Goal: Task Accomplishment & Management: Manage account settings

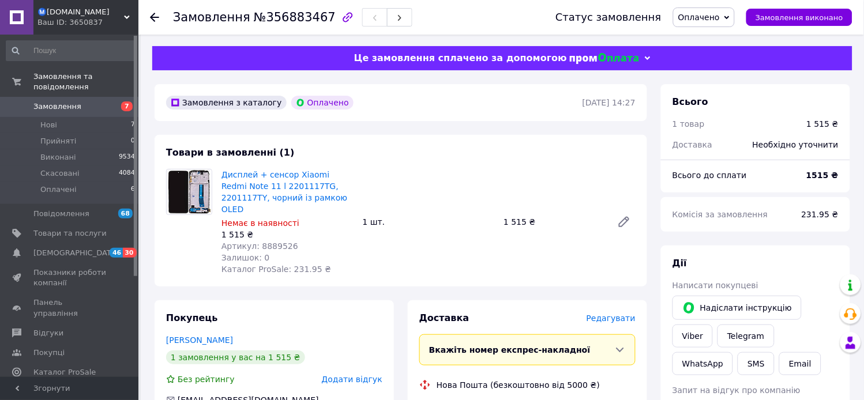
click at [622, 314] on span "Редагувати" at bounding box center [611, 318] width 49 height 9
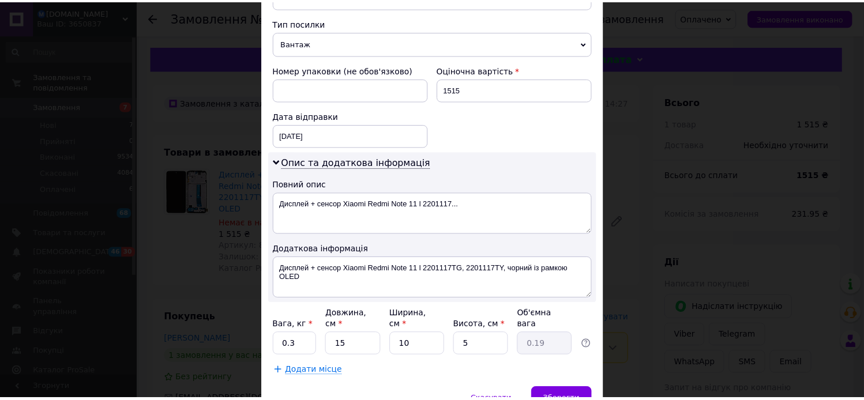
scroll to position [508, 0]
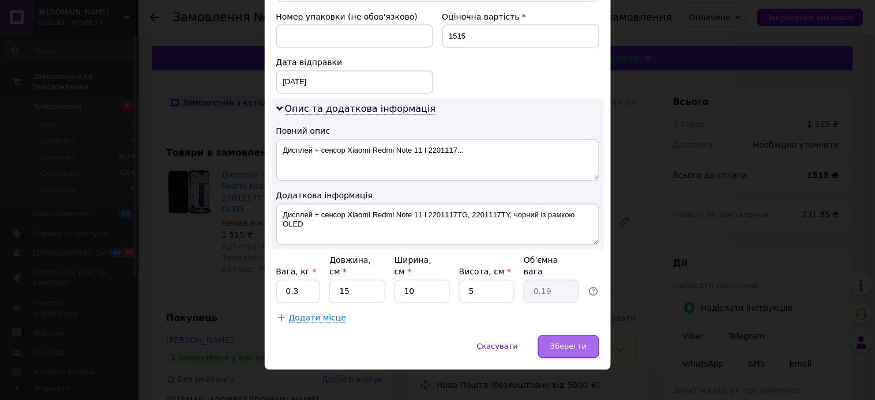
click at [580, 343] on span "Зберегти" at bounding box center [568, 347] width 36 height 9
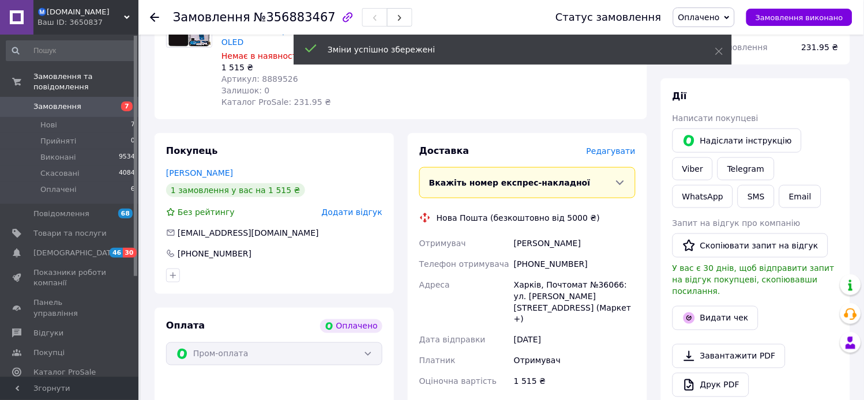
scroll to position [320, 0]
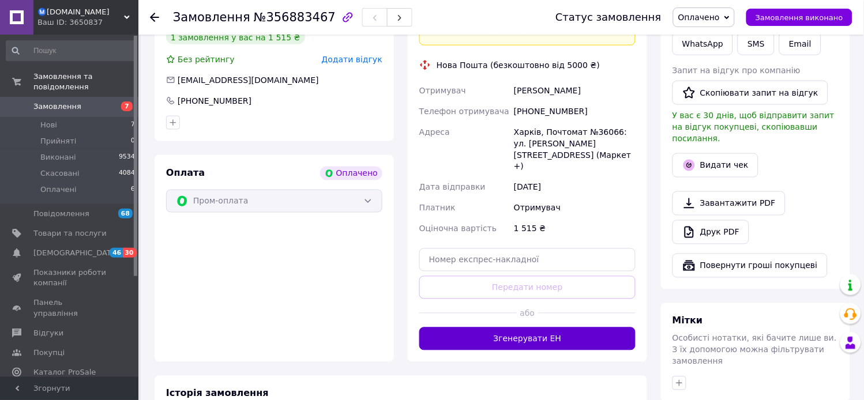
click at [558, 328] on button "Згенерувати ЕН" at bounding box center [527, 339] width 216 height 23
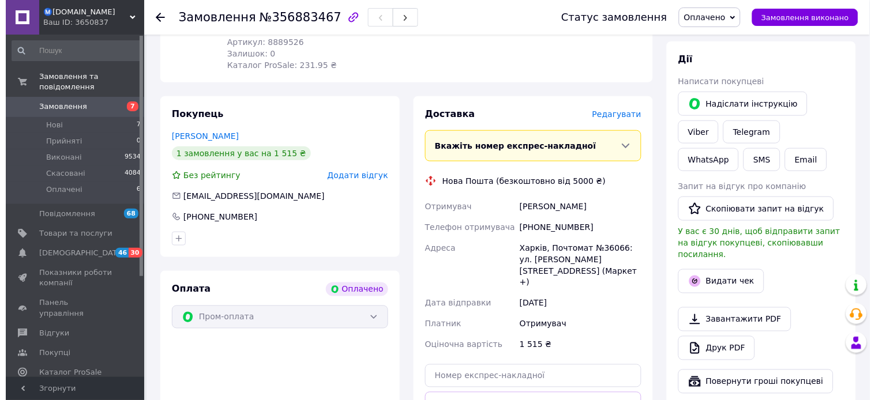
scroll to position [128, 0]
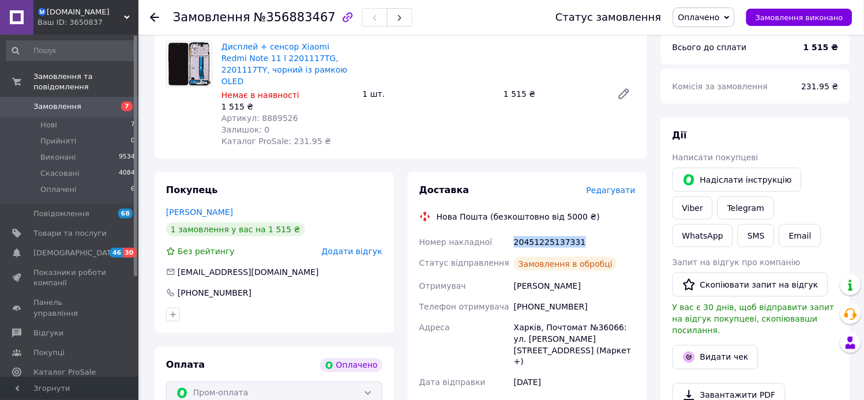
drag, startPoint x: 576, startPoint y: 230, endPoint x: 514, endPoint y: 230, distance: 61.7
copy div "20451225137331"
click at [712, 14] on span "Оплачено" at bounding box center [699, 17] width 42 height 9
click at [704, 54] on li "Виконано" at bounding box center [704, 57] width 61 height 17
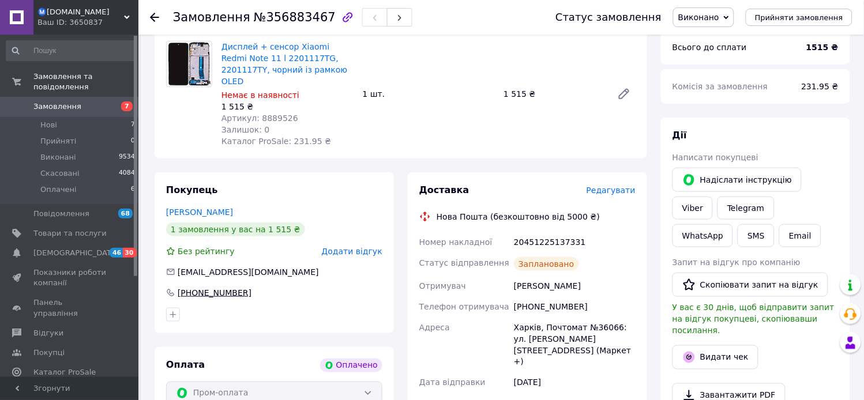
click at [218, 287] on div "+380668909100" at bounding box center [214, 293] width 76 height 12
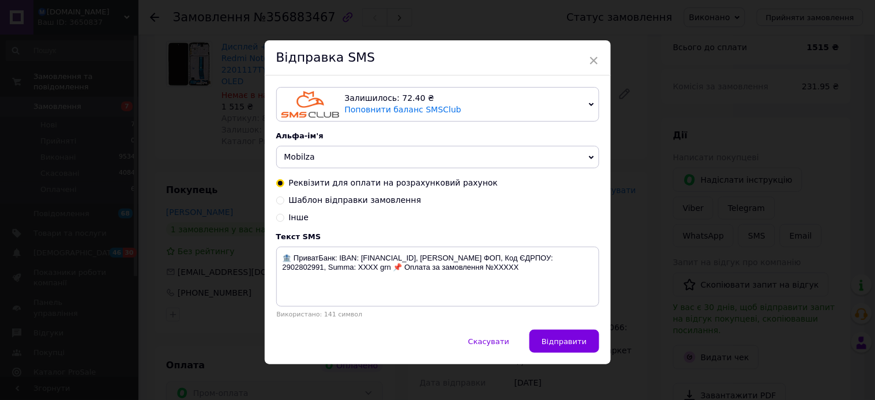
click at [307, 157] on span "Mobilza" at bounding box center [299, 156] width 31 height 9
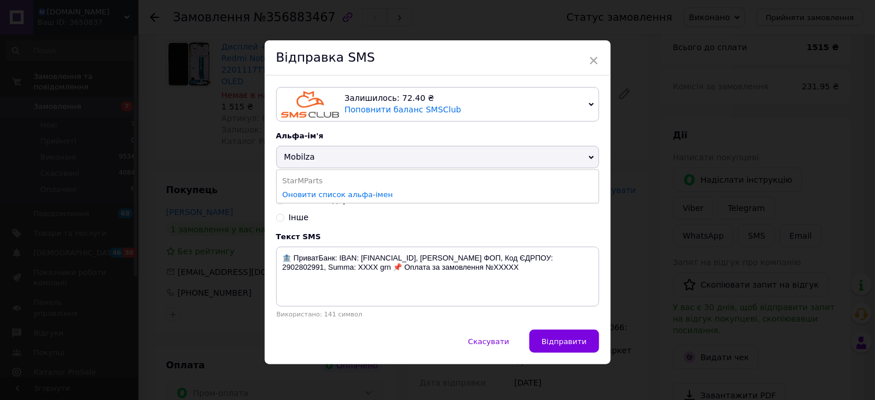
click at [307, 157] on span "Mobilza" at bounding box center [299, 156] width 31 height 9
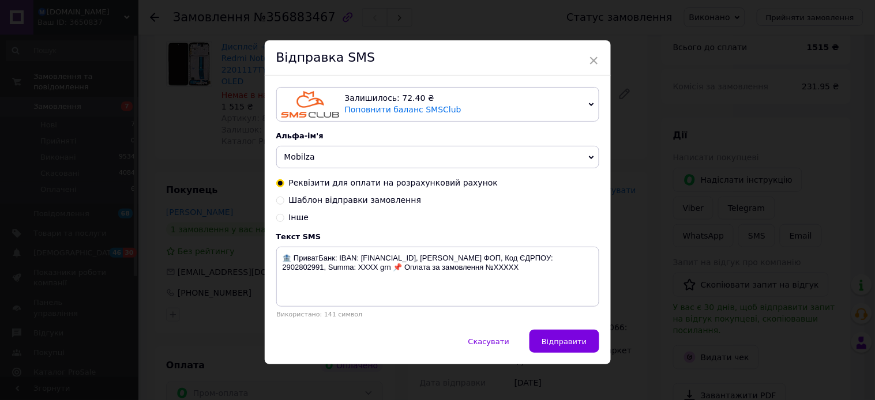
click at [280, 203] on input "Шаблон відправки замовлення" at bounding box center [280, 200] width 8 height 8
radio input "true"
radio input "false"
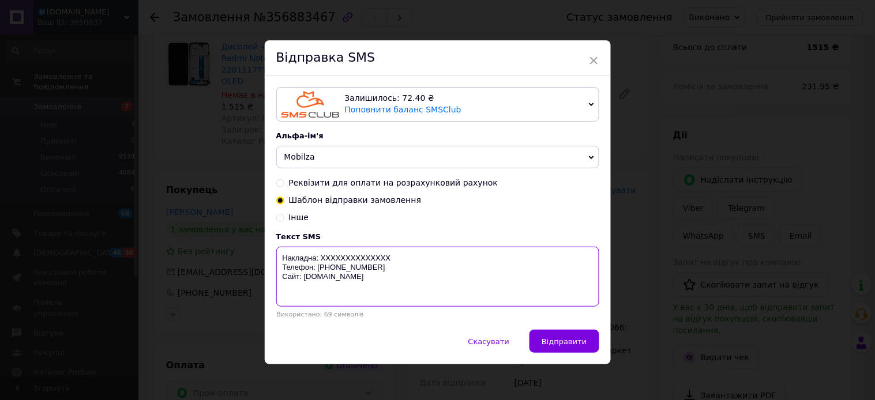
drag, startPoint x: 390, startPoint y: 264, endPoint x: 320, endPoint y: 253, distance: 70.6
click at [320, 253] on textarea "Накладна: XXXXXXXXXXXXXX Телефон: +380737477437 Сайт: mobilza.com.ua" at bounding box center [437, 277] width 323 height 60
paste textarea "20451225137331"
type textarea "Накладна: 20451225137331 Телефон: +380737477437 Сайт: mobilza.com.ua"
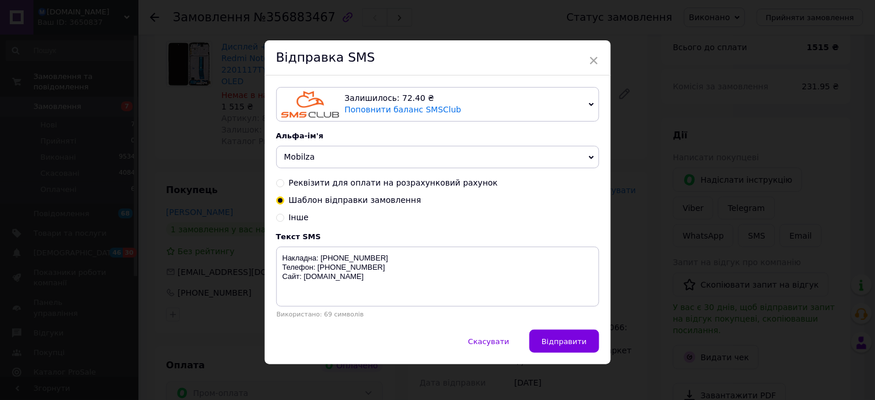
click at [566, 336] on button "Відправити" at bounding box center [563, 341] width 69 height 23
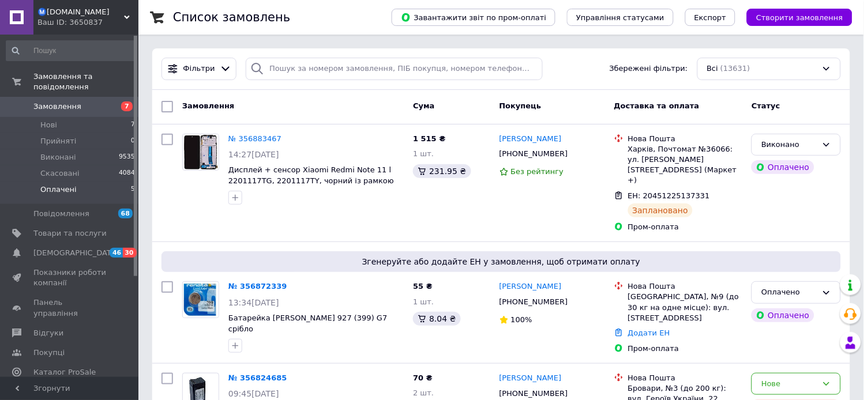
click at [48, 185] on span "Оплачені" at bounding box center [58, 190] width 36 height 10
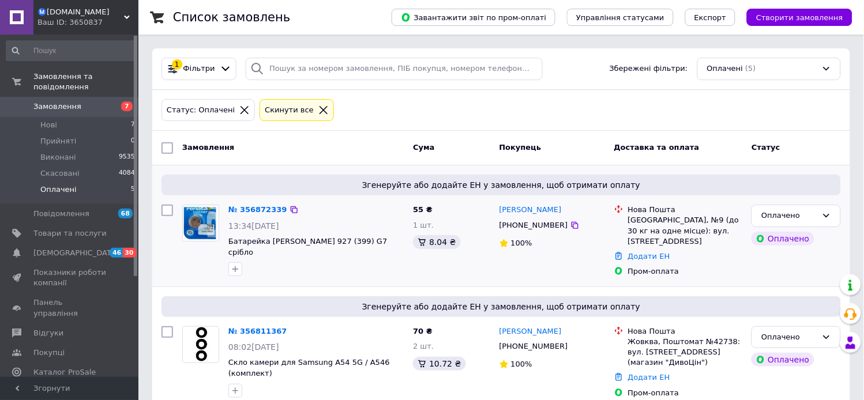
scroll to position [64, 0]
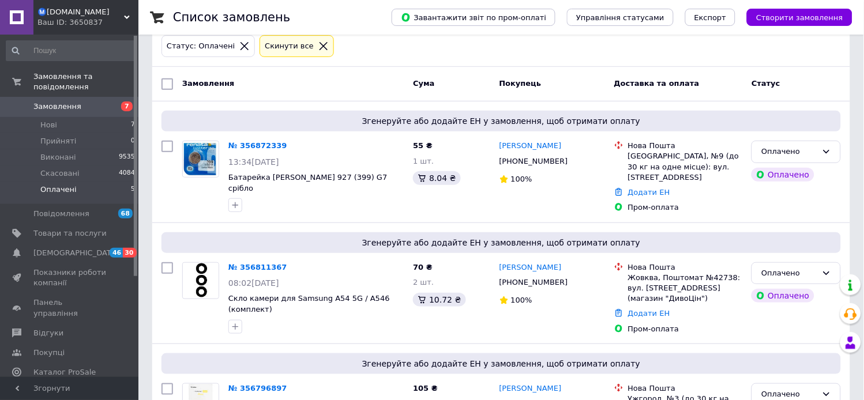
click at [346, 61] on div "Статус: Оплачені Cкинути все" at bounding box center [501, 47] width 698 height 42
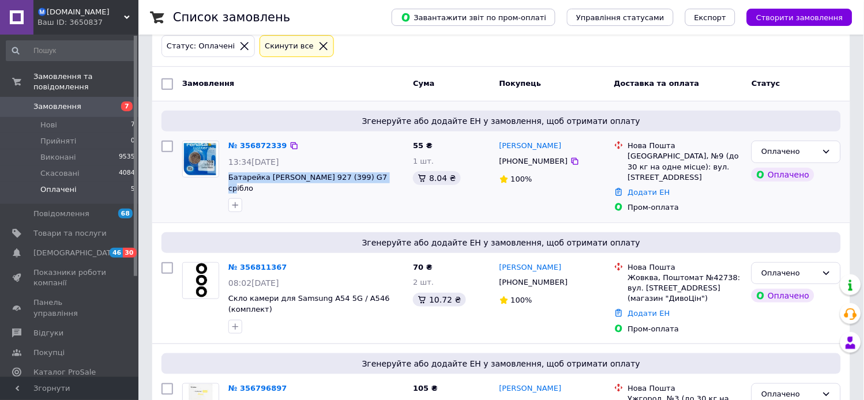
drag, startPoint x: 373, startPoint y: 180, endPoint x: 227, endPoint y: 175, distance: 145.4
click at [227, 175] on div "№ 356872339 13:34, 12.08.2025 Батарейка Renata SR 927 (399) G7 срібло" at bounding box center [316, 176] width 185 height 81
copy span "Батарейка Renata SR 927 (399) G7 срібло"
click at [290, 147] on icon at bounding box center [294, 145] width 9 height 9
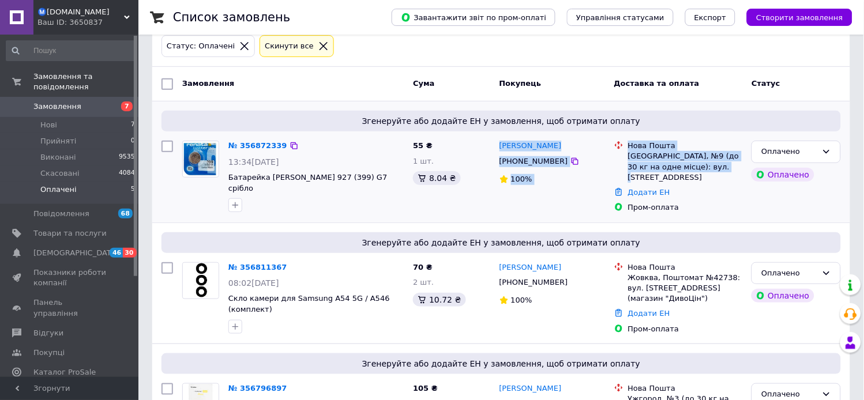
copy div "Роман Шагалов +380667925445 100% Нова Пошта Одеса, №9 (до 30 кг на одне місце):…"
drag, startPoint x: 718, startPoint y: 166, endPoint x: 495, endPoint y: 146, distance: 224.1
click at [495, 146] on div "№ 356872339 13:34, 12.08.2025 Батарейка Renata SR 927 (399) G7 срібло 55 ₴ 1 шт…" at bounding box center [501, 177] width 689 height 82
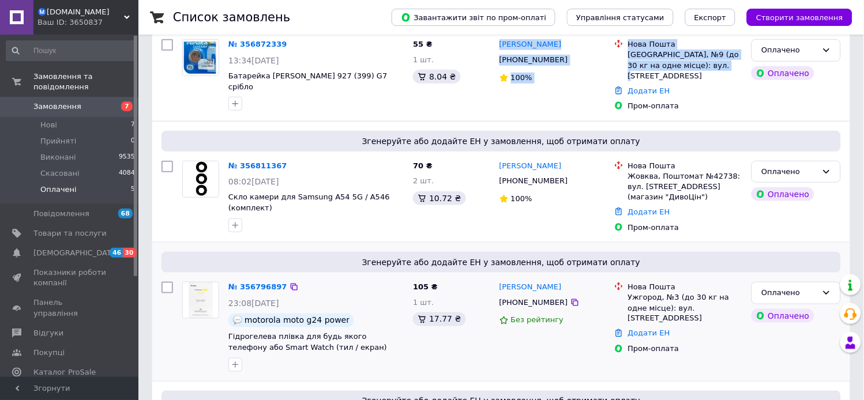
scroll to position [192, 0]
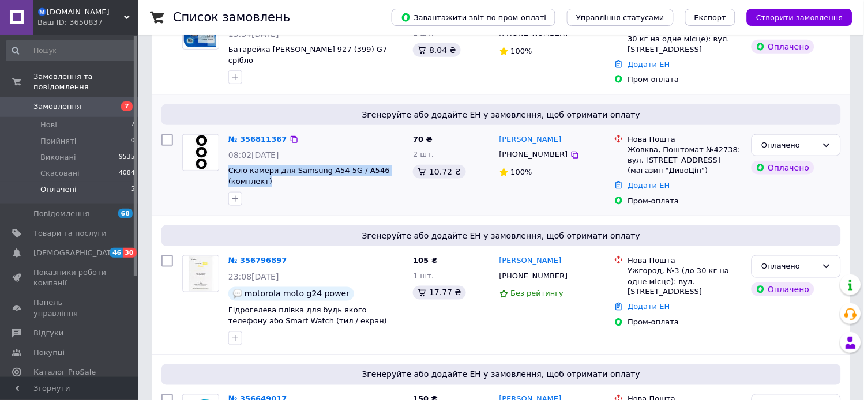
drag, startPoint x: 269, startPoint y: 170, endPoint x: 227, endPoint y: 162, distance: 43.6
click at [227, 162] on div "№ 356811367 08:02, 12.08.2025 Скло камери для Samsung A54 5G / A546 (комплект)" at bounding box center [316, 170] width 185 height 81
copy span "Скло камери для Samsung A54 5G / A546 (комплект)"
drag, startPoint x: 283, startPoint y: 125, endPoint x: 253, endPoint y: 87, distance: 48.5
click at [290, 135] on icon at bounding box center [294, 139] width 9 height 9
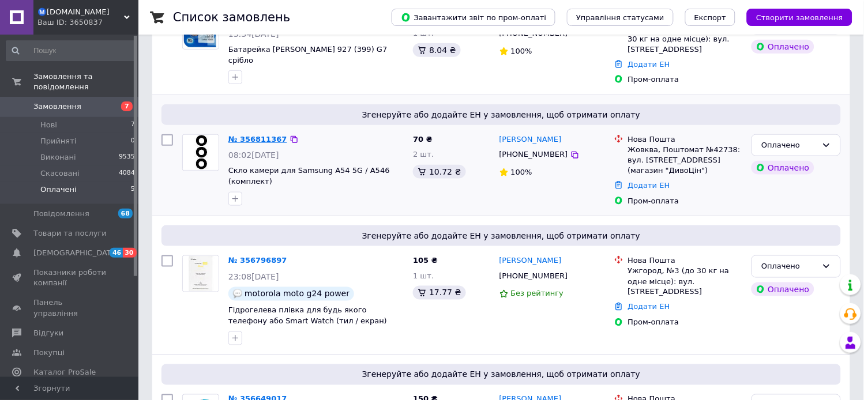
drag, startPoint x: 250, startPoint y: 122, endPoint x: 236, endPoint y: 125, distance: 13.5
click at [289, 198] on div "№ 356811367 08:02, 12.08.2025 Скло камери для Samsung A54 5G / A546 (комплект)" at bounding box center [316, 170] width 185 height 81
drag, startPoint x: 268, startPoint y: 172, endPoint x: 227, endPoint y: 158, distance: 43.2
click at [227, 158] on div "№ 356811367 08:02, 12.08.2025 Скло камери для Samsung A54 5G / A546 (комплект)" at bounding box center [316, 170] width 185 height 81
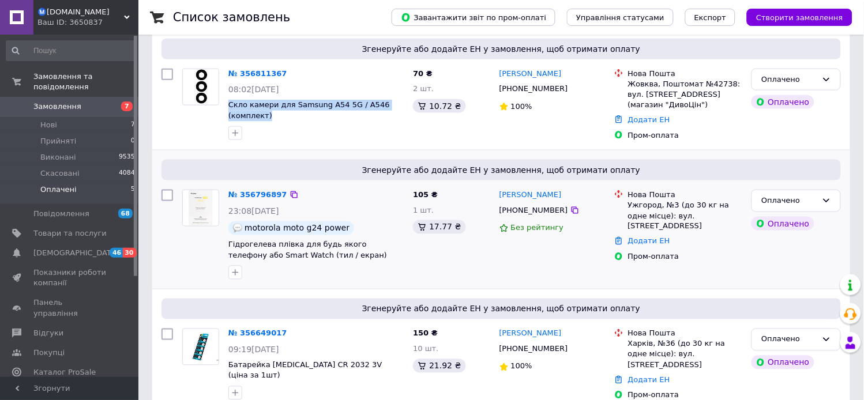
scroll to position [320, 0]
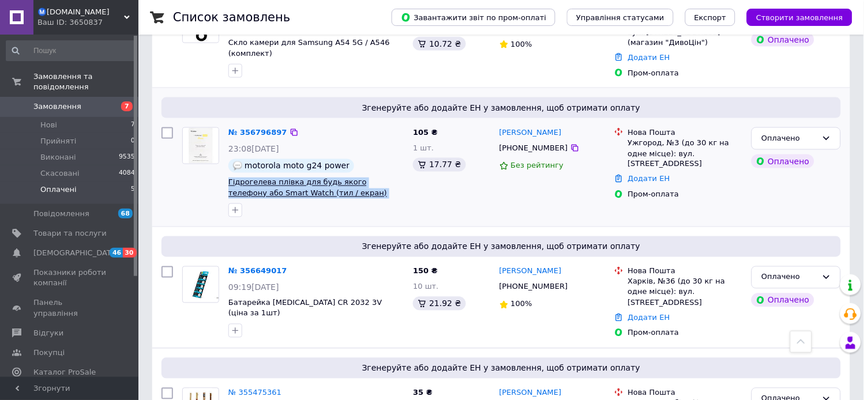
drag, startPoint x: 292, startPoint y: 179, endPoint x: 228, endPoint y: 175, distance: 64.2
click at [228, 178] on span "Гідрогелева плівка для будь якого телефону або Smart Watch (тил / екран) Gelius…" at bounding box center [315, 188] width 175 height 21
copy span "Гідрогелева плівка для будь якого телефону або Smart Watch (тил / екран) Gelius…"
click at [290, 128] on icon at bounding box center [294, 132] width 9 height 9
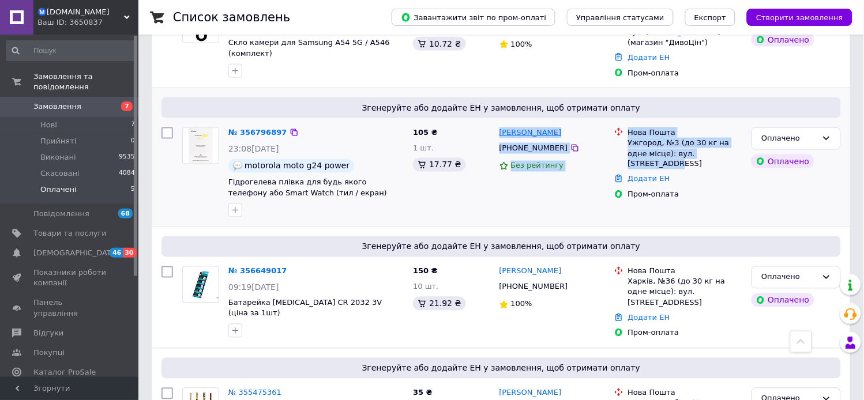
drag, startPoint x: 711, startPoint y: 140, endPoint x: 500, endPoint y: 124, distance: 211.7
click at [500, 124] on div "№ 356796897 23:08, 11.08.2025 motorola moto g24 power Гідрогелева плівка для бу…" at bounding box center [501, 172] width 689 height 99
copy div "Антонина Усачова +380935442671 Без рейтингу Нова Пошта Ужгород, №3 (до 30 кг на…"
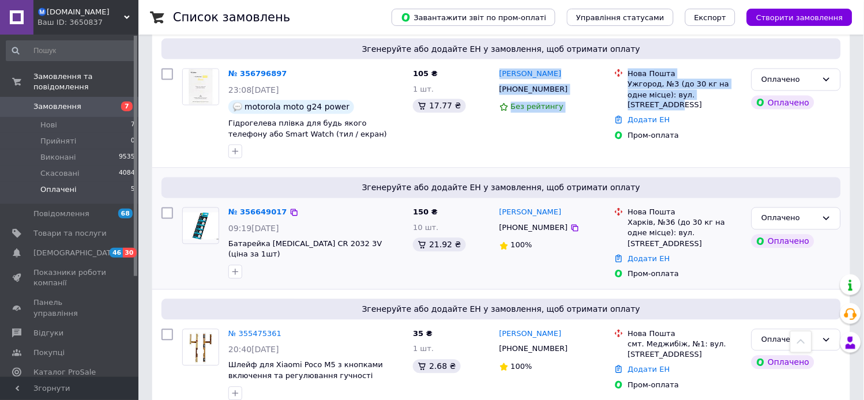
scroll to position [380, 0]
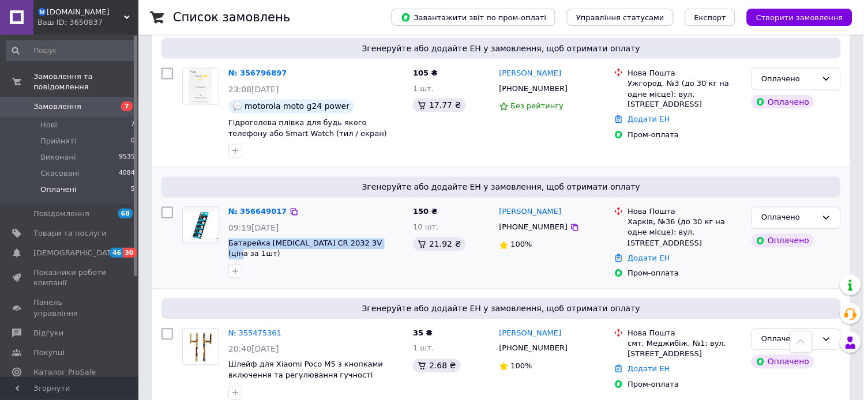
drag, startPoint x: 295, startPoint y: 231, endPoint x: 227, endPoint y: 234, distance: 68.7
click at [226, 231] on div "№ 356649017 09:19, 11.08.2025 Батарейка Videx CR 2032 3V (ціна за 1шт)" at bounding box center [316, 242] width 185 height 81
copy span "Батарейка Videx CR 2032 3V (ціна за 1шт)"
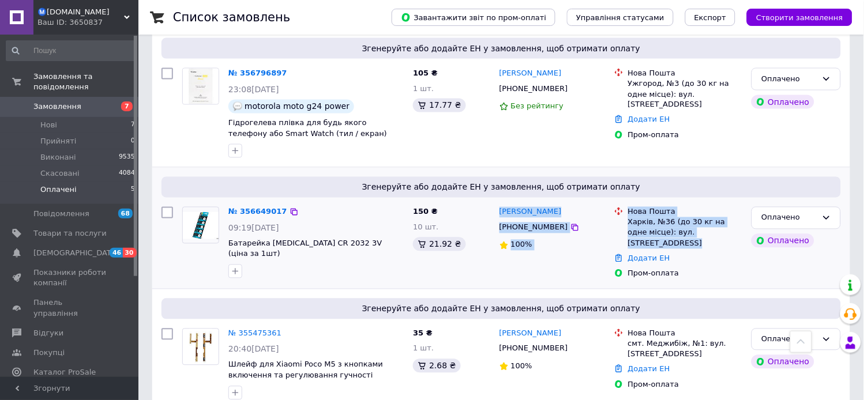
drag, startPoint x: 729, startPoint y: 221, endPoint x: 491, endPoint y: 205, distance: 238.8
click at [498, 202] on div "№ 356649017 09:19, 11.08.2025 Батарейка Videx CR 2032 3V (ціна за 1шт) 150 ₴ 10…" at bounding box center [501, 243] width 689 height 82
copy div "Андрей Савицкий +380509152726 100% Нова Пошта Харків, №36 (до 30 кг на одне міс…"
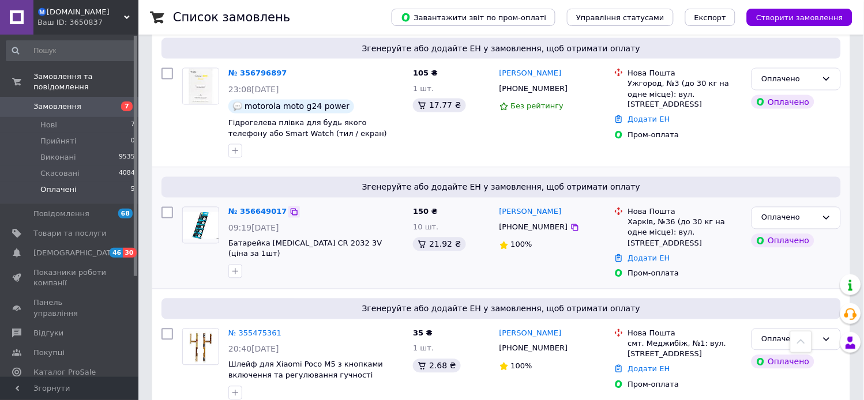
click at [290, 208] on icon at bounding box center [294, 212] width 9 height 9
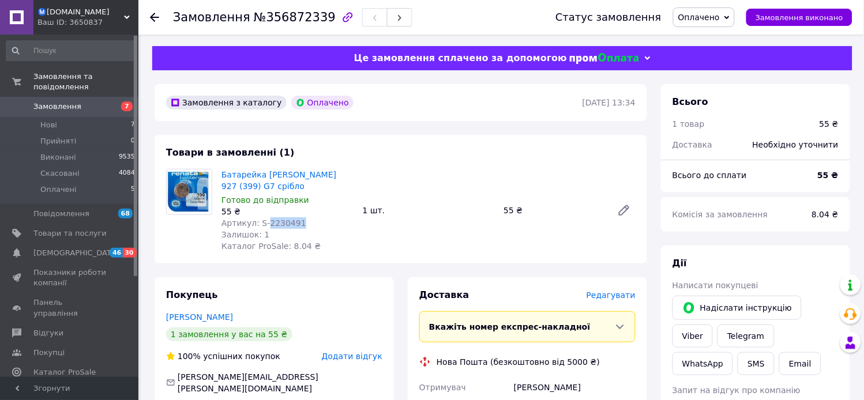
drag, startPoint x: 280, startPoint y: 223, endPoint x: 262, endPoint y: 223, distance: 17.9
click at [262, 223] on div "Артикул: S-2230491" at bounding box center [287, 223] width 132 height 12
copy span "2230491"
click at [614, 296] on span "Редагувати" at bounding box center [611, 295] width 49 height 9
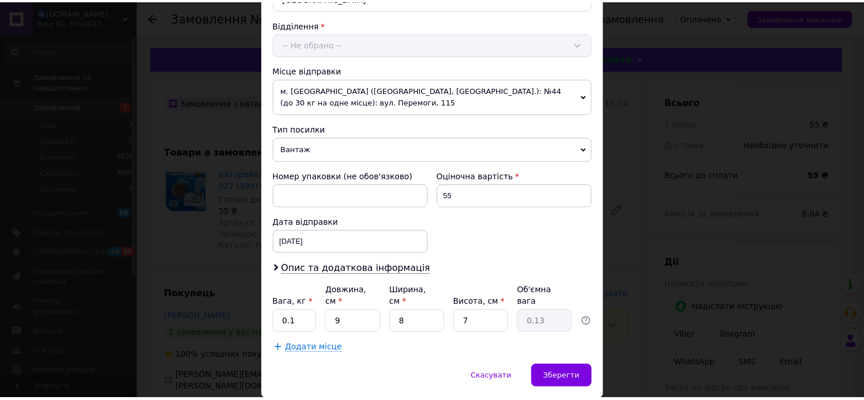
scroll to position [378, 0]
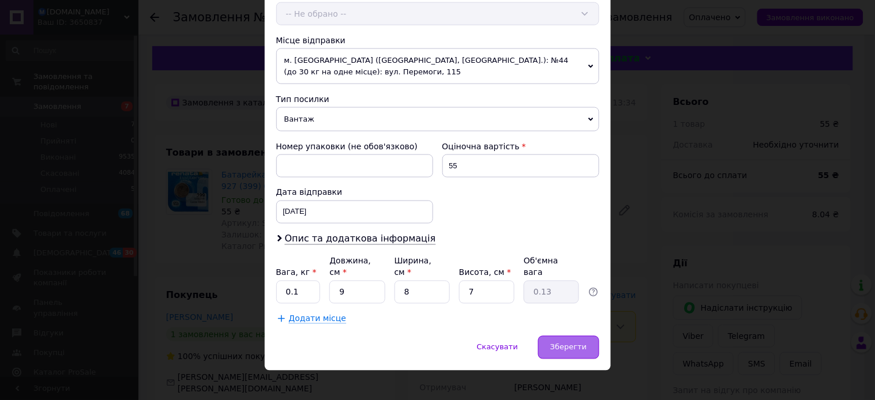
click at [567, 343] on span "Зберегти" at bounding box center [568, 347] width 36 height 9
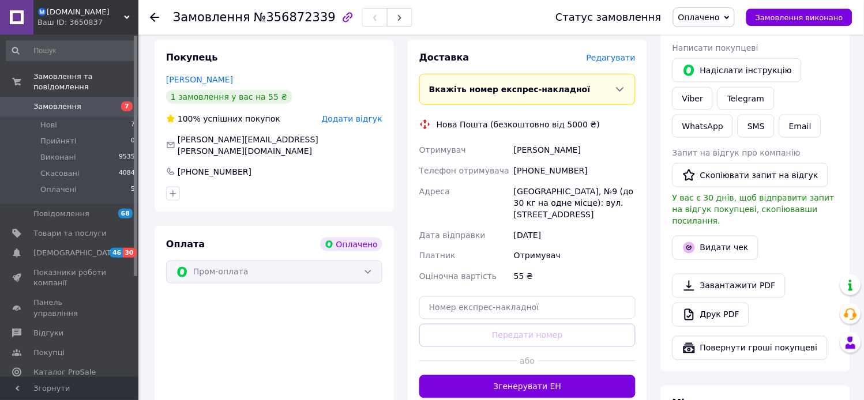
scroll to position [256, 0]
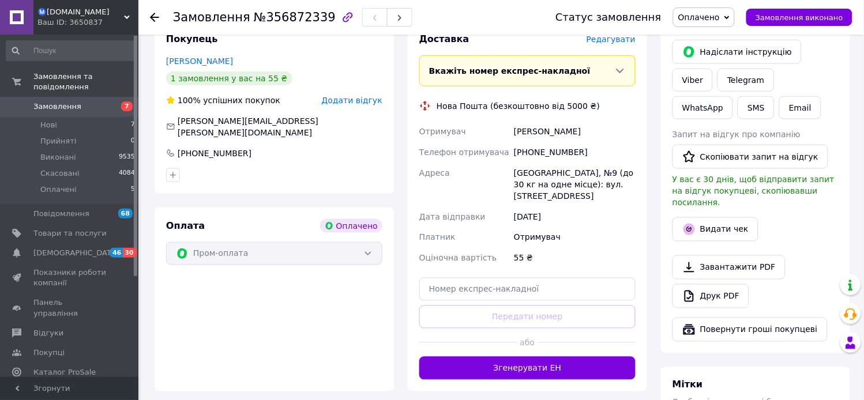
click at [504, 357] on button "Згенерувати ЕН" at bounding box center [527, 368] width 216 height 23
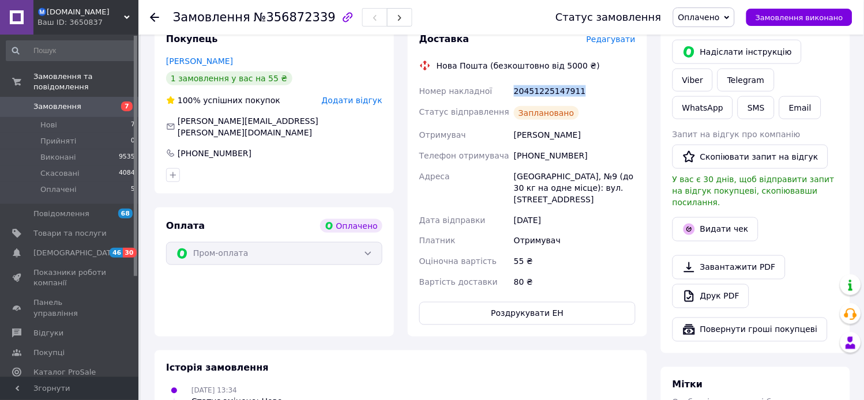
drag, startPoint x: 576, startPoint y: 91, endPoint x: 515, endPoint y: 92, distance: 61.2
click at [515, 92] on div "20451225147911" at bounding box center [575, 91] width 126 height 21
copy div "20451225147911"
click at [705, 217] on button "Видати чек" at bounding box center [716, 229] width 86 height 24
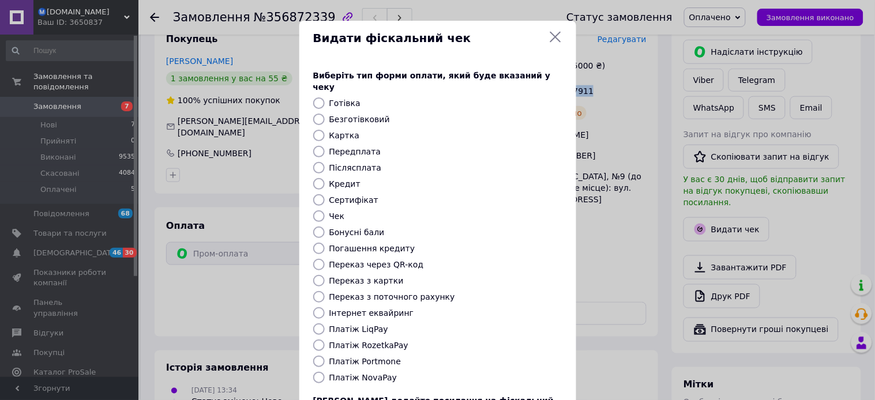
click at [316, 114] on input "Безготівковий" at bounding box center [319, 120] width 12 height 12
radio input "true"
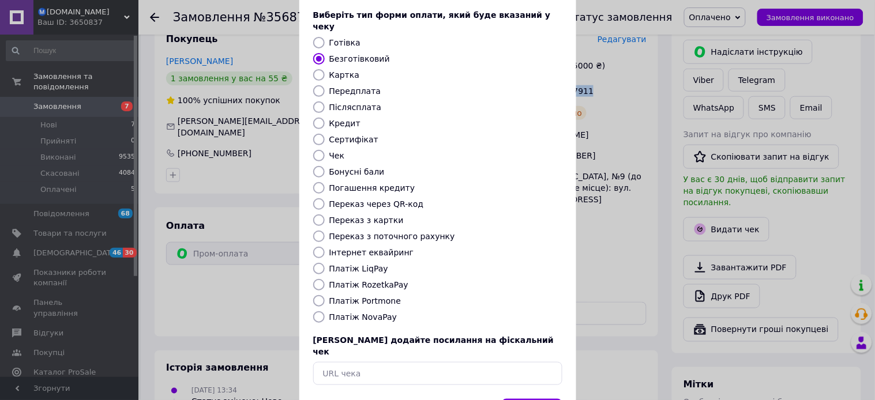
scroll to position [64, 0]
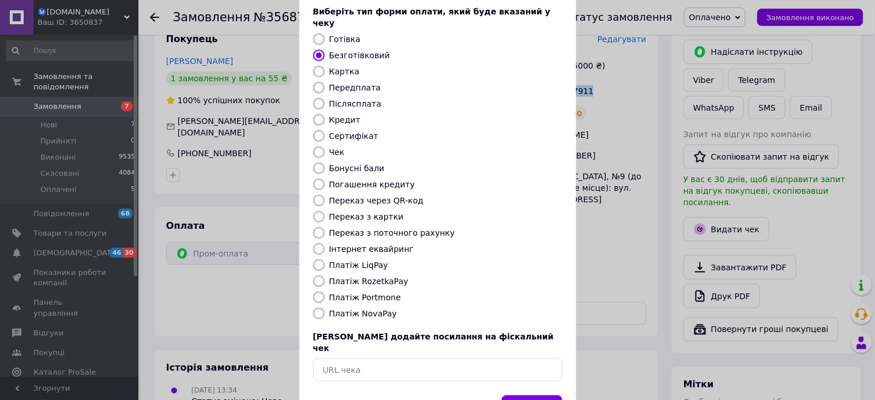
click at [537, 396] on button "Вибрати" at bounding box center [532, 408] width 61 height 25
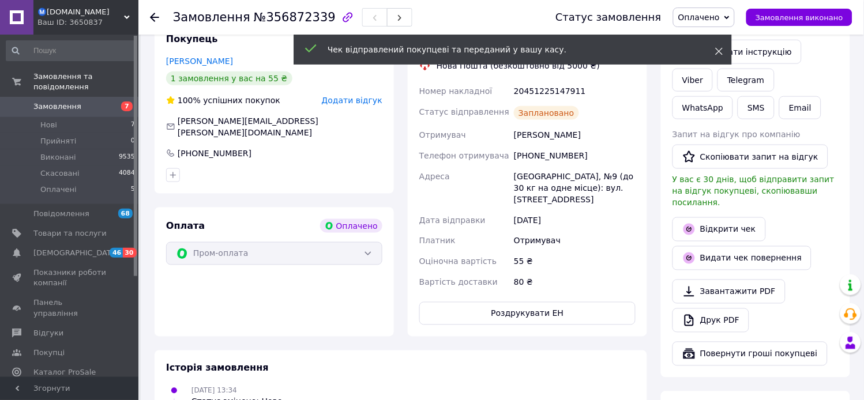
click at [719, 49] on icon at bounding box center [719, 51] width 8 height 8
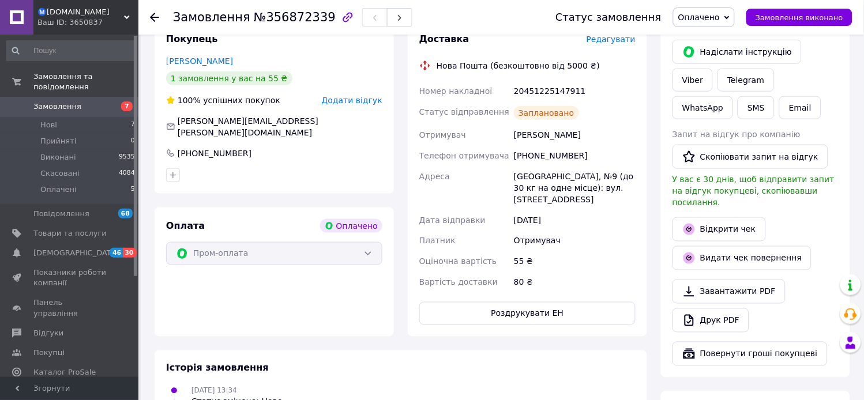
click at [713, 16] on span "Оплачено" at bounding box center [699, 17] width 42 height 9
click at [708, 54] on li "Виконано" at bounding box center [704, 57] width 61 height 17
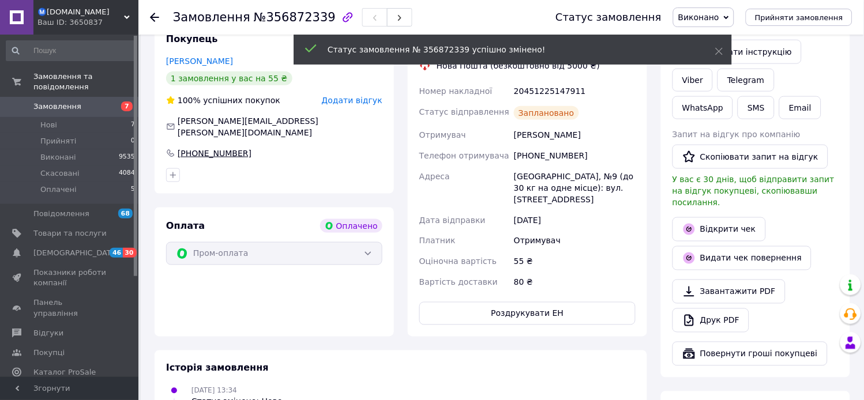
click at [212, 148] on div "+380667925445" at bounding box center [214, 154] width 76 height 12
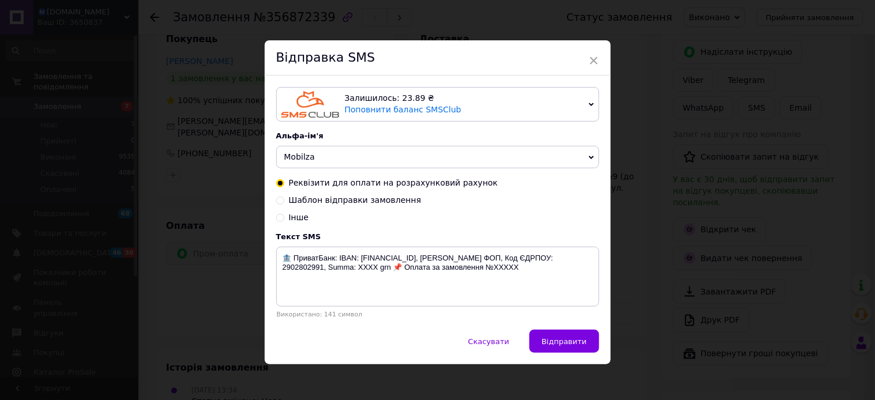
click at [279, 204] on input "Шаблон відправки замовлення" at bounding box center [280, 200] width 8 height 8
radio input "true"
radio input "false"
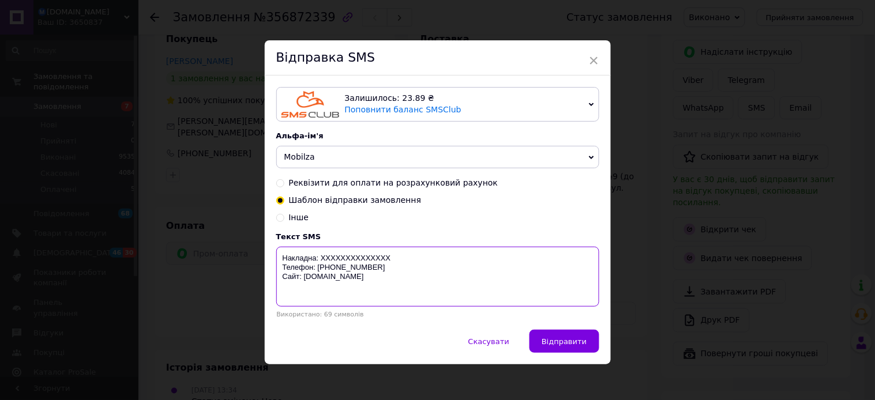
drag, startPoint x: 395, startPoint y: 262, endPoint x: 320, endPoint y: 253, distance: 75.5
click at [320, 253] on textarea "Накладна: XXXXXXXXXXXXXX Телефон: +380737477437 Сайт: mobilza.com.ua" at bounding box center [437, 277] width 323 height 60
paste textarea "20451225147911"
type textarea "Накладна: 20451225147911 Телефон: +380737477437 Сайт: mobilza.com.ua"
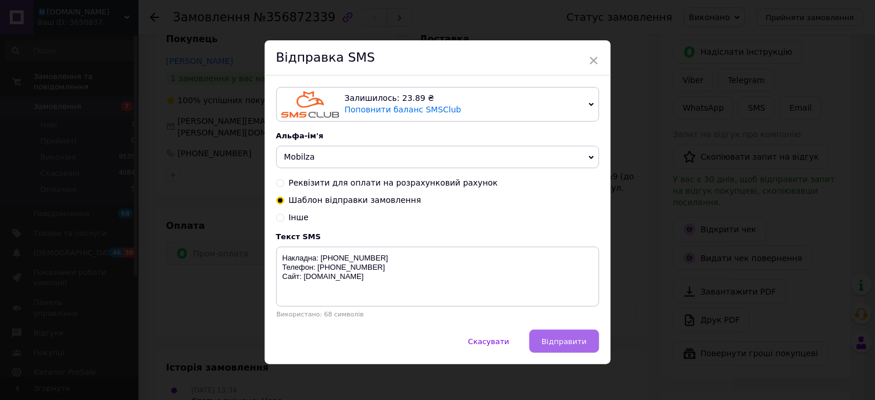
click at [573, 346] on span "Відправити" at bounding box center [564, 341] width 45 height 9
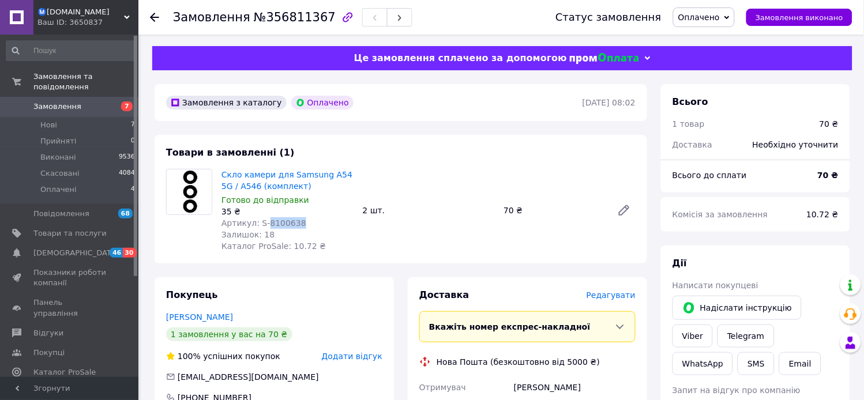
drag, startPoint x: 295, startPoint y: 222, endPoint x: 263, endPoint y: 221, distance: 32.3
click at [263, 221] on div "Артикул: S-8100638" at bounding box center [287, 223] width 132 height 12
copy span "8100638"
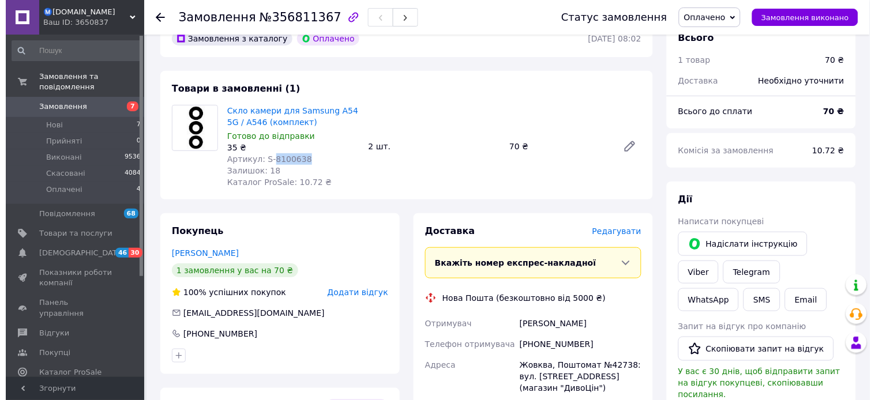
scroll to position [128, 0]
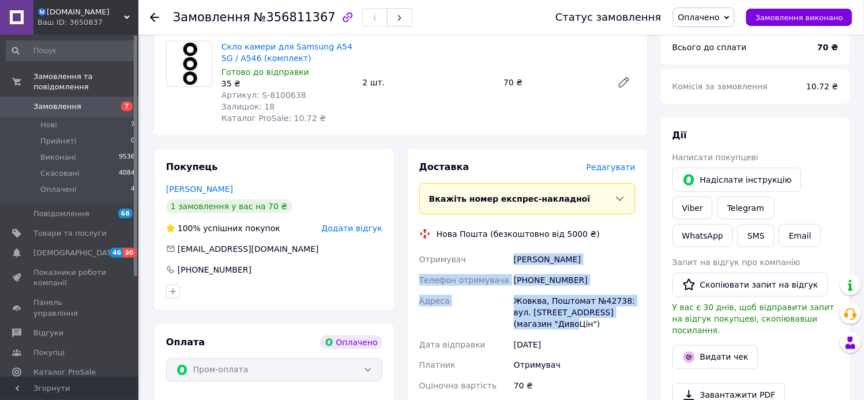
drag, startPoint x: 637, startPoint y: 312, endPoint x: 516, endPoint y: 264, distance: 130.8
click at [516, 264] on div "Отримувач Панамарчук Роман Телефон отримувача +380974879992 Адреса Жовква, Пошт…" at bounding box center [527, 323] width 221 height 148
copy div "Панамарчук Роман Телефон отримувача +380974879992 Адреса Жовква, Поштомат №4273…"
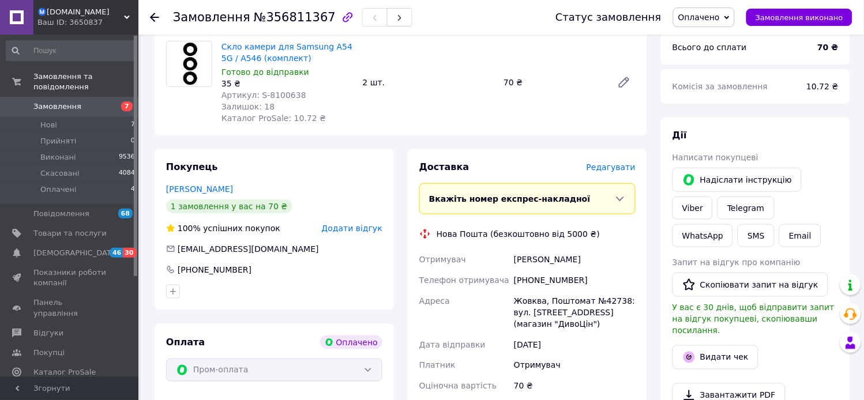
click at [614, 169] on span "Редагувати" at bounding box center [611, 167] width 49 height 9
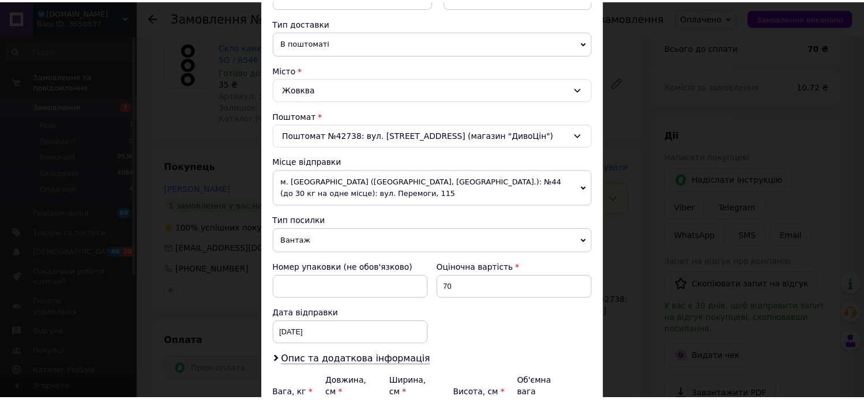
scroll to position [378, 0]
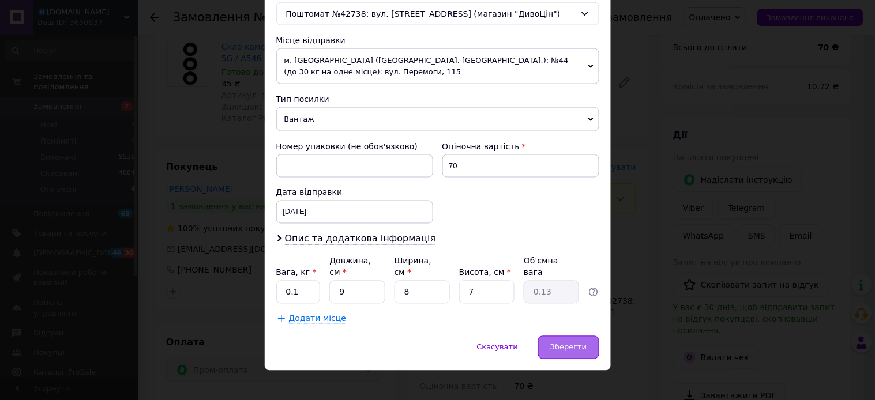
click at [568, 343] on span "Зберегти" at bounding box center [568, 347] width 36 height 9
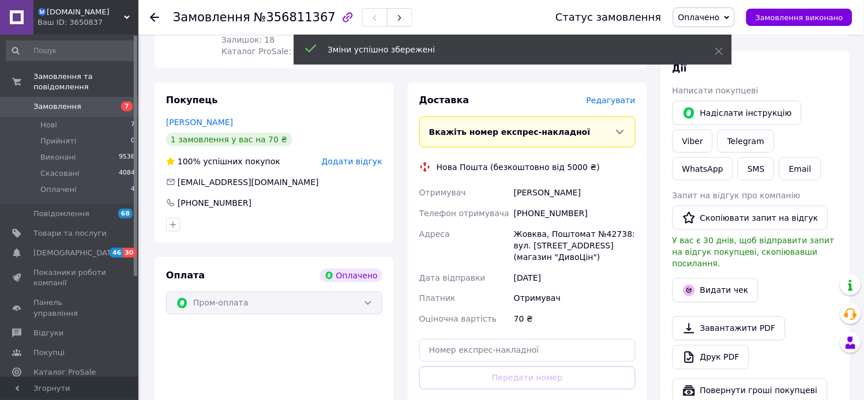
scroll to position [320, 0]
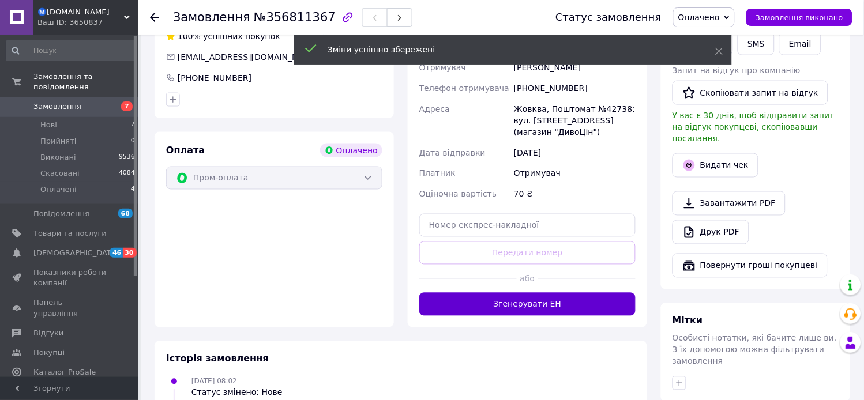
click at [535, 293] on button "Згенерувати ЕН" at bounding box center [527, 304] width 216 height 23
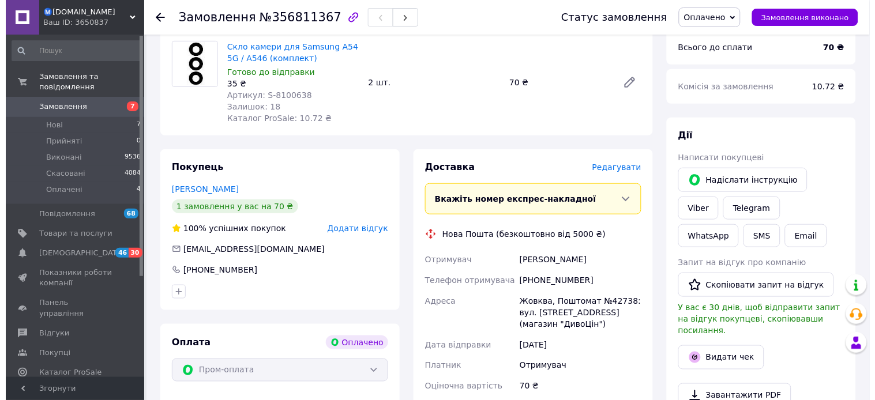
scroll to position [192, 0]
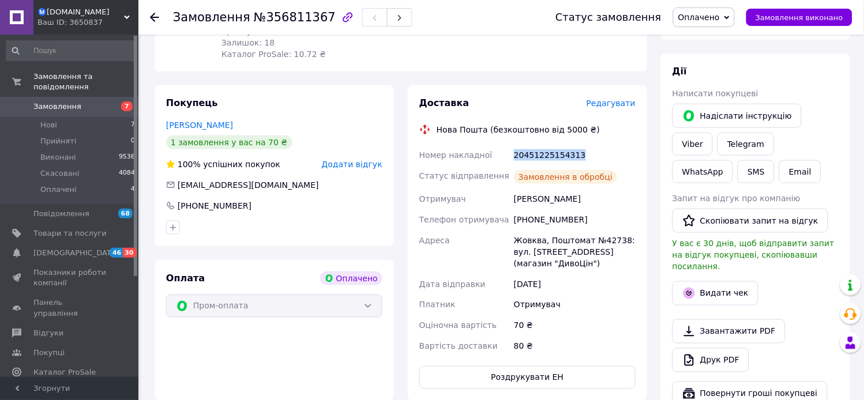
drag, startPoint x: 575, startPoint y: 153, endPoint x: 514, endPoint y: 156, distance: 61.2
click at [514, 156] on div "20451225154313" at bounding box center [575, 155] width 126 height 21
copy div "20451225154313"
click at [714, 281] on button "Видати чек" at bounding box center [716, 293] width 86 height 24
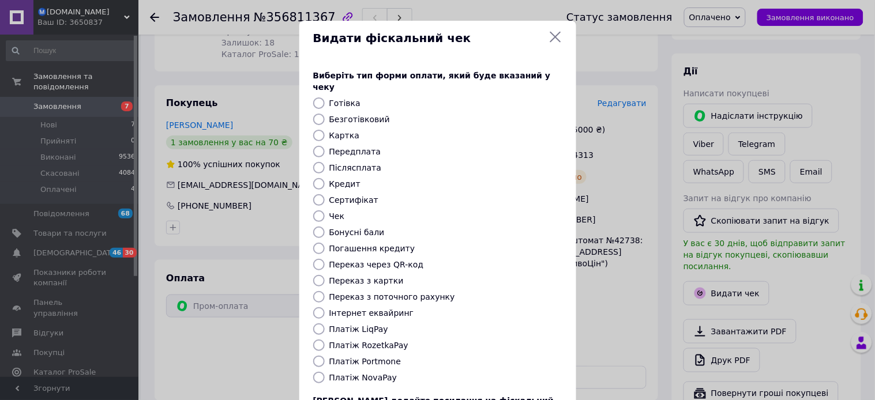
click at [552, 35] on icon at bounding box center [556, 37] width 14 height 14
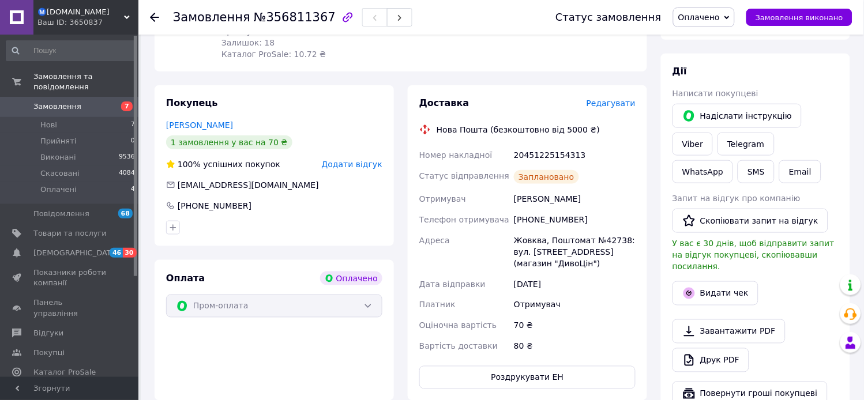
click at [709, 18] on span "Оплачено" at bounding box center [699, 17] width 42 height 9
click at [704, 58] on li "Виконано" at bounding box center [704, 57] width 61 height 17
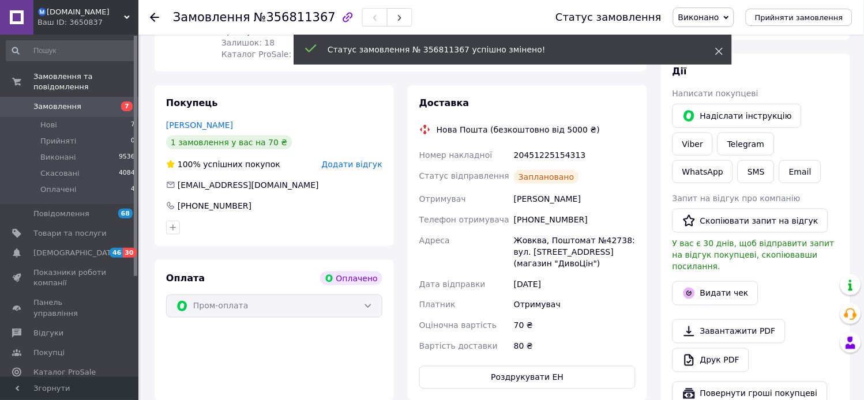
click at [718, 51] on icon at bounding box center [719, 51] width 8 height 8
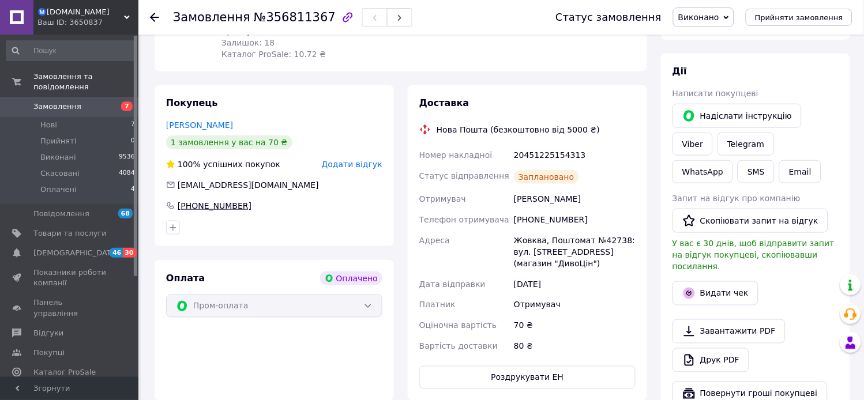
click at [216, 205] on div "+380974879992" at bounding box center [214, 206] width 76 height 12
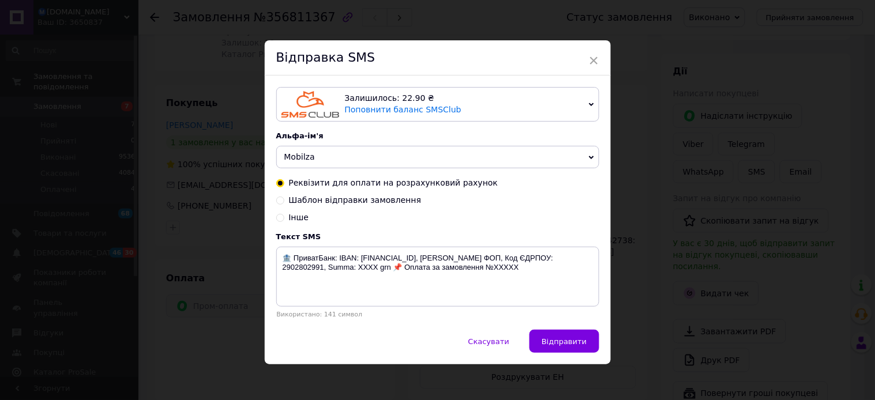
click at [292, 157] on span "Mobilza" at bounding box center [299, 156] width 31 height 9
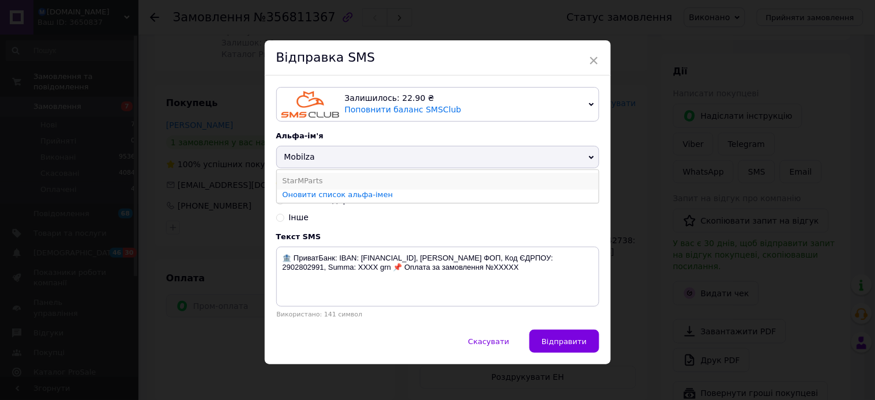
click at [290, 182] on li "StarMParts" at bounding box center [438, 181] width 322 height 16
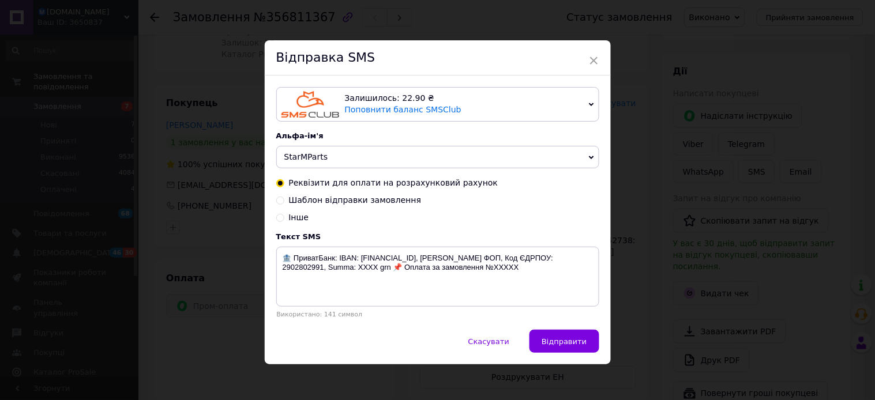
click at [296, 157] on span "StarMParts" at bounding box center [306, 156] width 44 height 9
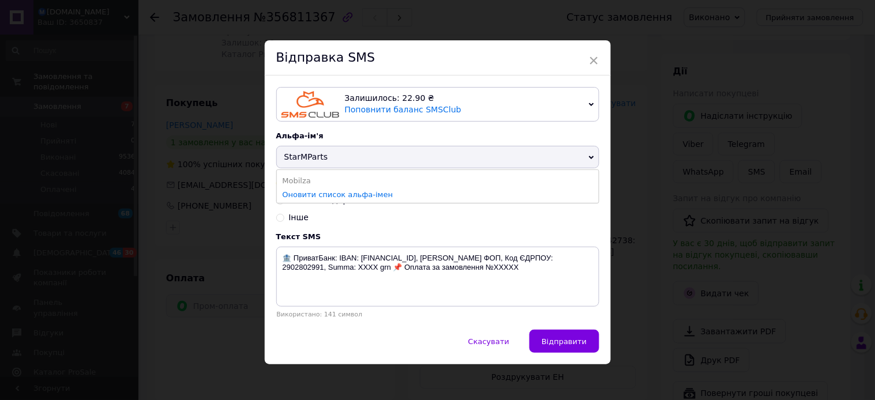
click at [286, 180] on li "Mobilza" at bounding box center [438, 181] width 322 height 16
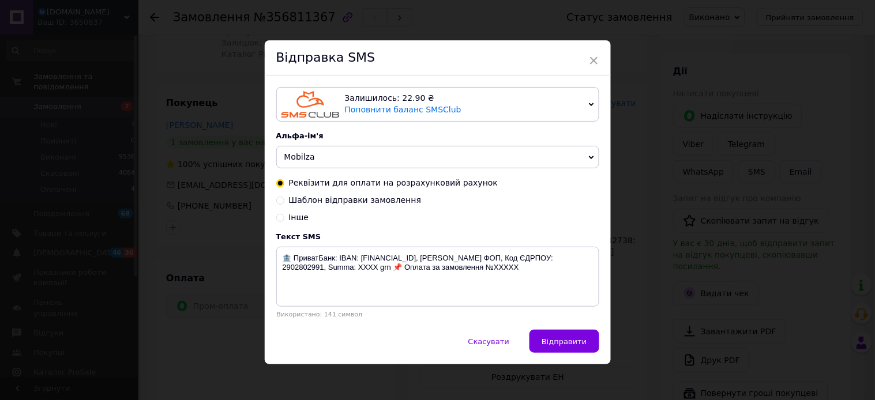
click at [279, 203] on input "Шаблон відправки замовлення" at bounding box center [280, 200] width 8 height 8
radio input "true"
radio input "false"
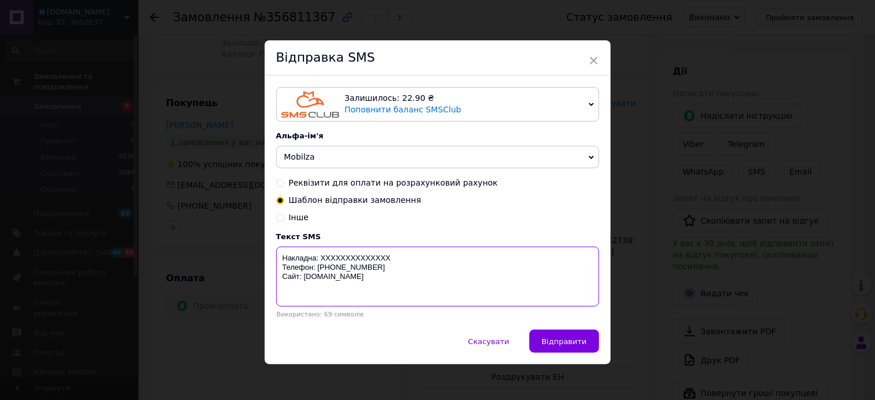
drag, startPoint x: 389, startPoint y: 258, endPoint x: 319, endPoint y: 258, distance: 69.8
click at [319, 258] on textarea "Накладна: XXXXXXXXXXXXXX Телефон: [PHONE_NUMBER] Сайт: [DOMAIN_NAME]" at bounding box center [437, 277] width 323 height 60
paste textarea "20451225154313"
type textarea "Накладна: 20451225154313 Телефон: +380737477437 Сайт: mobilza.com.ua"
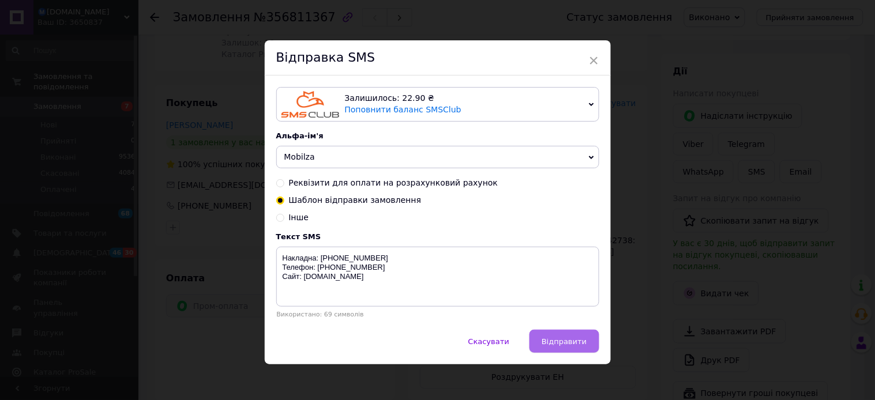
click at [585, 347] on button "Відправити" at bounding box center [563, 341] width 69 height 23
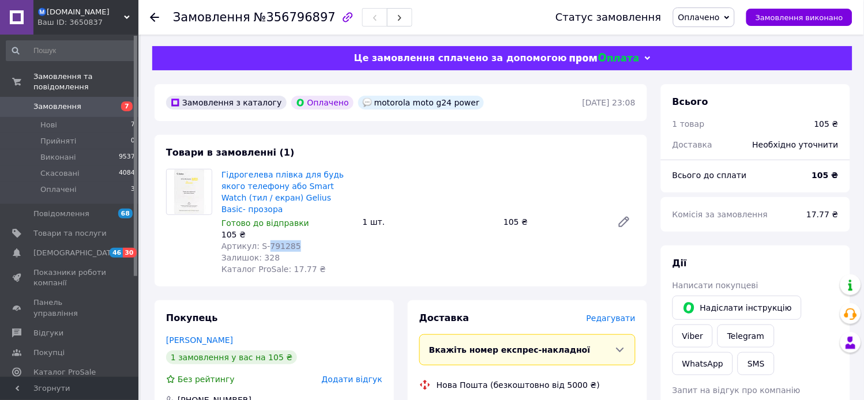
copy span "791285"
drag, startPoint x: 290, startPoint y: 236, endPoint x: 261, endPoint y: 235, distance: 28.3
click at [261, 241] on div "Артикул: S-791285" at bounding box center [287, 247] width 132 height 12
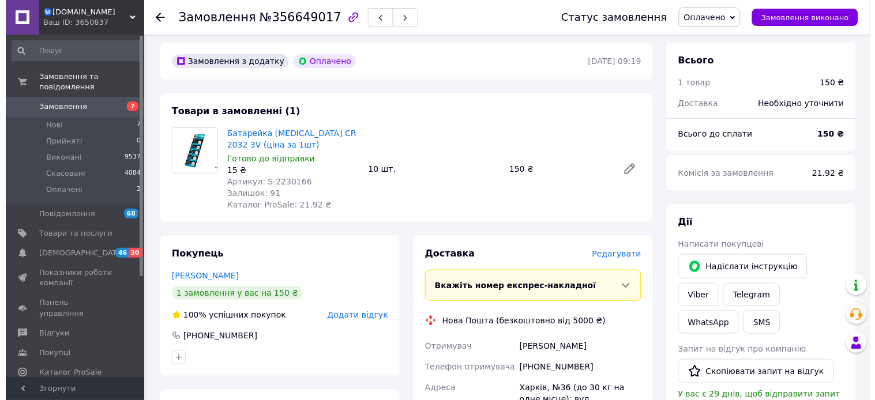
scroll to position [64, 0]
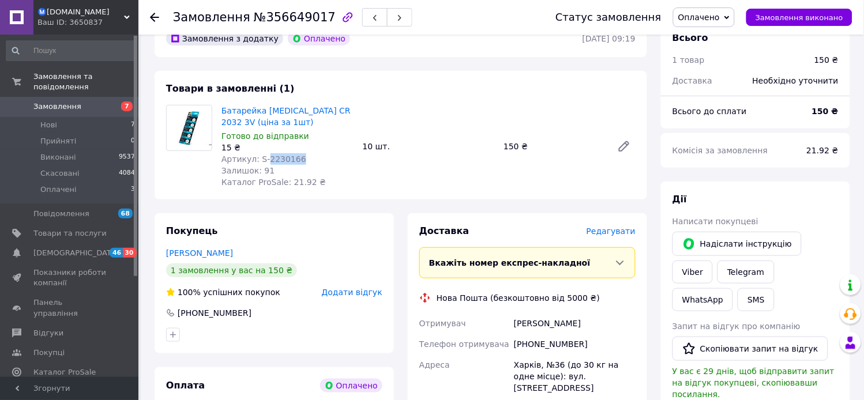
drag, startPoint x: 296, startPoint y: 157, endPoint x: 262, endPoint y: 157, distance: 34.0
click at [262, 157] on div "Артикул: S-2230166" at bounding box center [287, 159] width 132 height 12
copy span "2230166"
click at [610, 228] on span "Редагувати" at bounding box center [611, 231] width 49 height 9
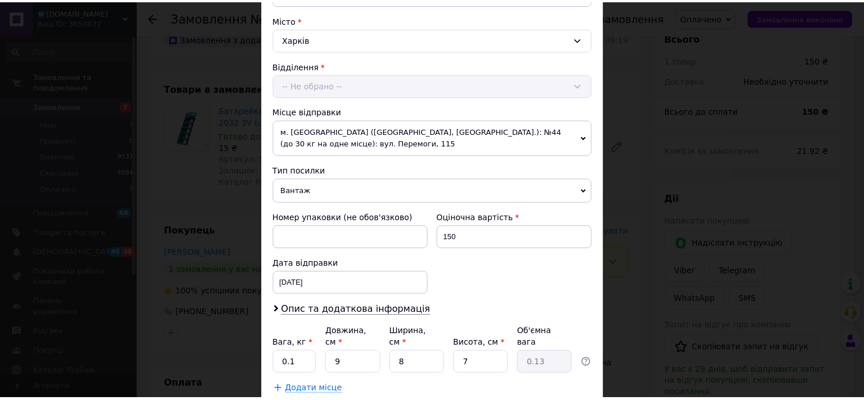
scroll to position [320, 0]
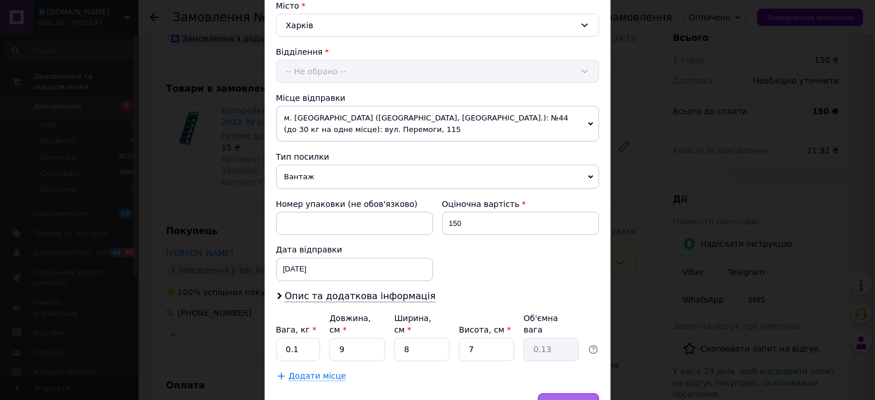
click at [561, 400] on span "Зберегти" at bounding box center [568, 405] width 36 height 9
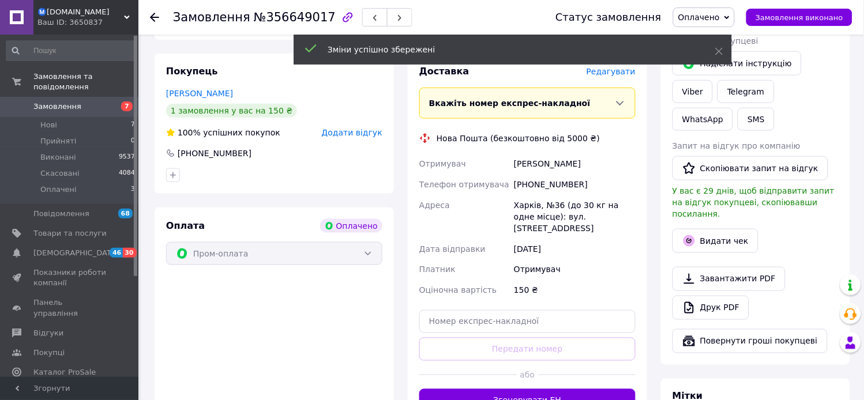
scroll to position [256, 0]
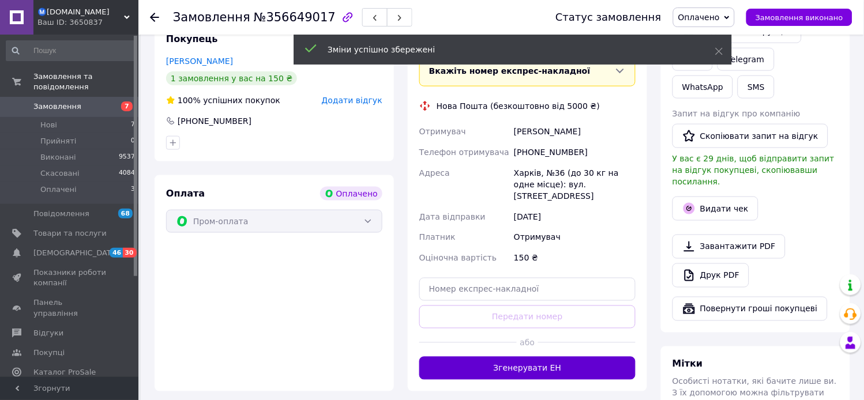
click at [532, 358] on button "Згенерувати ЕН" at bounding box center [527, 368] width 216 height 23
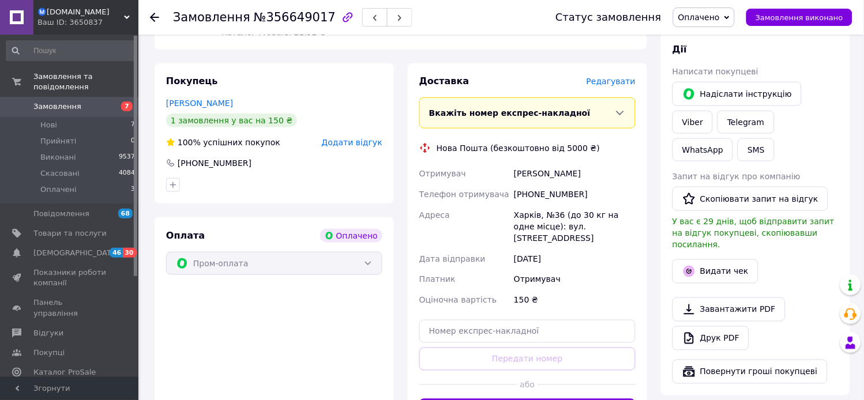
scroll to position [192, 0]
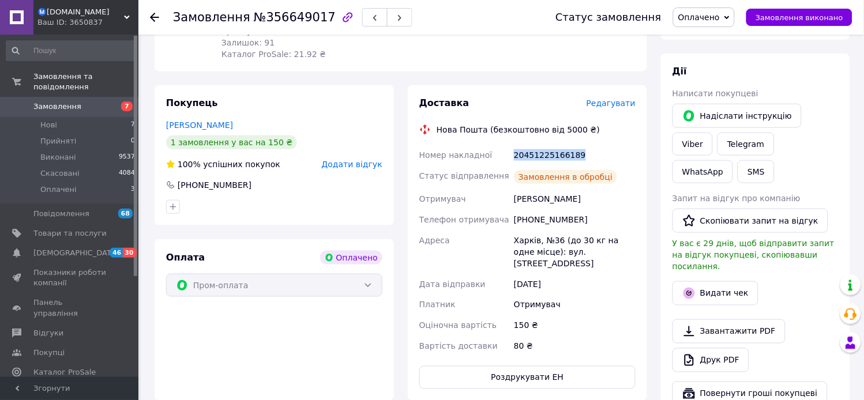
drag, startPoint x: 575, startPoint y: 153, endPoint x: 513, endPoint y: 151, distance: 61.8
click at [513, 151] on div "20451225166189" at bounding box center [575, 155] width 126 height 21
copy div "20451225166189"
click at [720, 16] on span "Оплачено" at bounding box center [699, 17] width 42 height 9
click at [704, 58] on li "Виконано" at bounding box center [704, 57] width 61 height 17
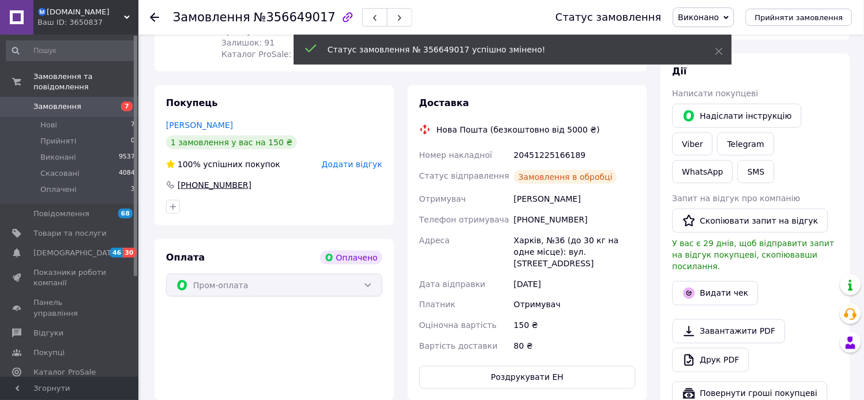
click at [216, 183] on div "[PHONE_NUMBER]" at bounding box center [214, 185] width 76 height 12
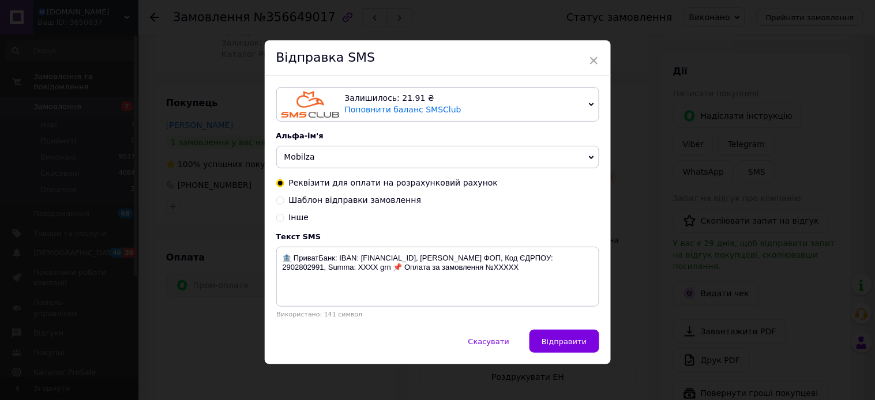
click at [277, 204] on input "Шаблон відправки замовлення" at bounding box center [280, 200] width 8 height 8
radio input "true"
radio input "false"
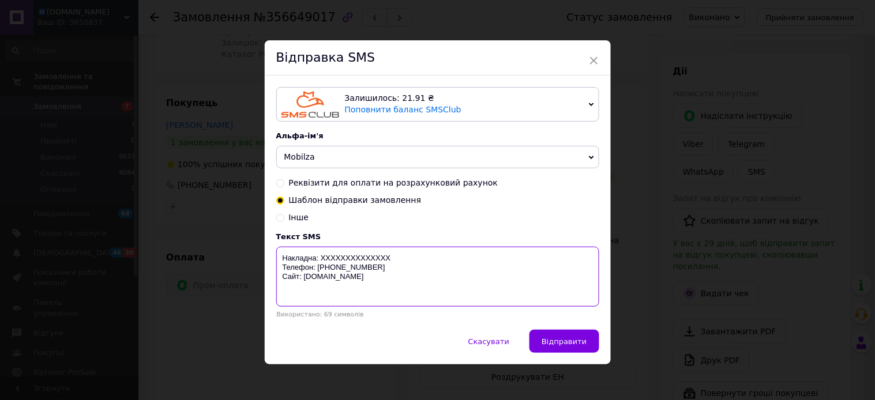
drag, startPoint x: 395, startPoint y: 261, endPoint x: 318, endPoint y: 260, distance: 76.1
click at [318, 260] on textarea "Накладна: XXXXXXXXXXXXXX Телефон: [PHONE_NUMBER] Сайт: [DOMAIN_NAME]" at bounding box center [437, 277] width 323 height 60
paste textarea "20451225166189"
type textarea "Накладна: [PHONE_NUMBER] Телефон: [PHONE_NUMBER] Сайт: [DOMAIN_NAME]"
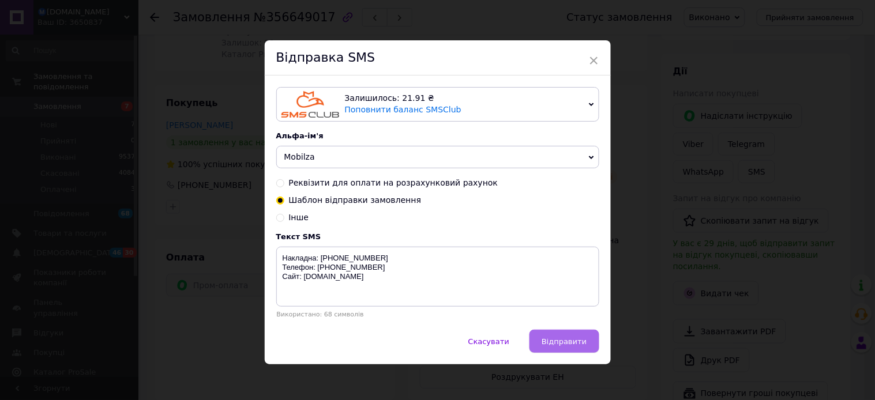
click at [555, 344] on span "Відправити" at bounding box center [564, 341] width 45 height 9
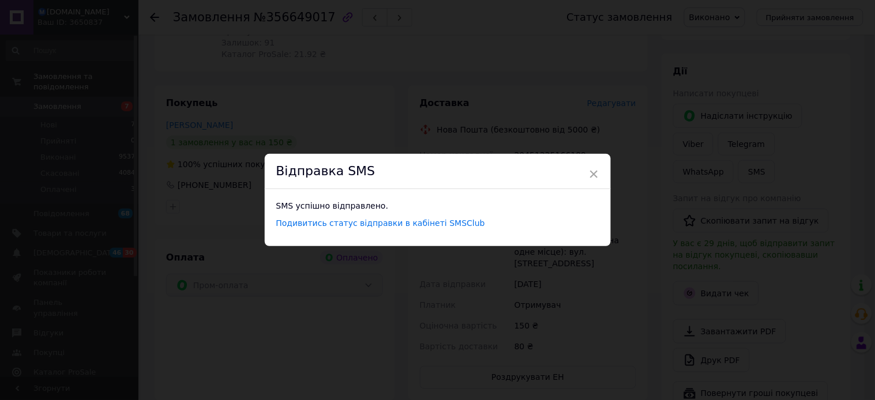
drag, startPoint x: 592, startPoint y: 172, endPoint x: 505, endPoint y: 139, distance: 93.1
click at [592, 171] on span "×" at bounding box center [594, 174] width 10 height 20
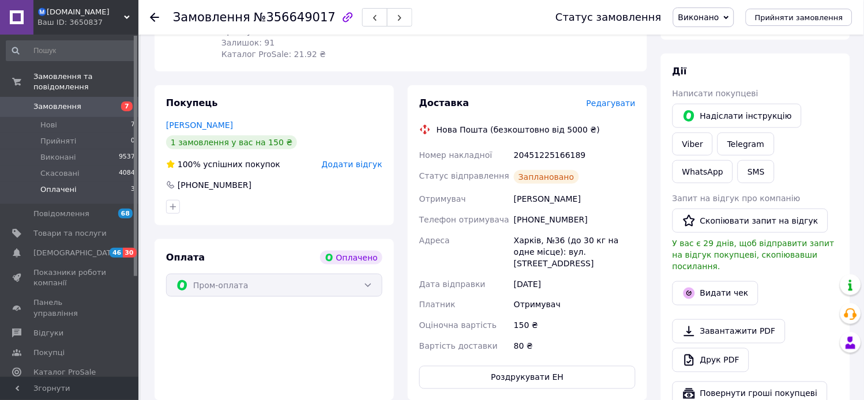
click at [54, 185] on span "Оплачені" at bounding box center [58, 190] width 36 height 10
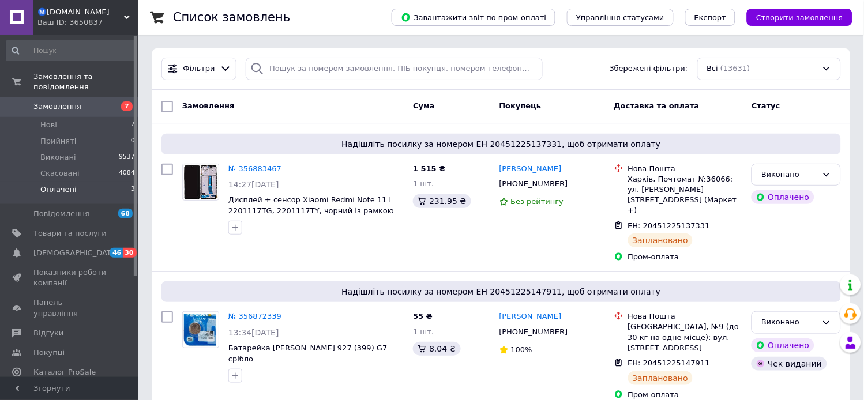
click at [55, 185] on span "Оплачені" at bounding box center [58, 190] width 36 height 10
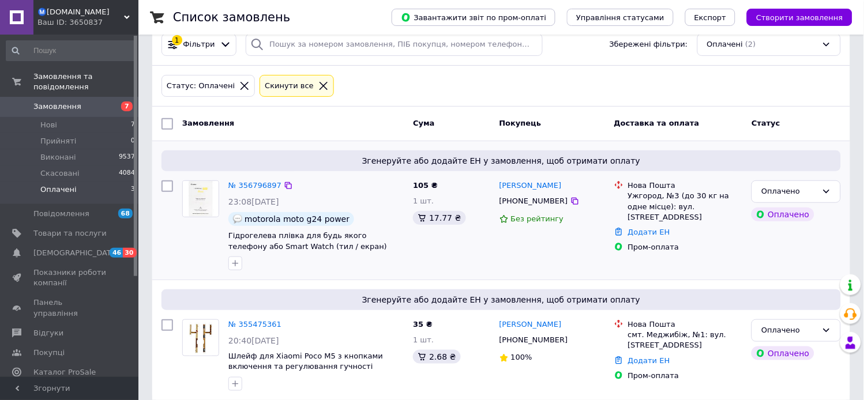
scroll to position [37, 0]
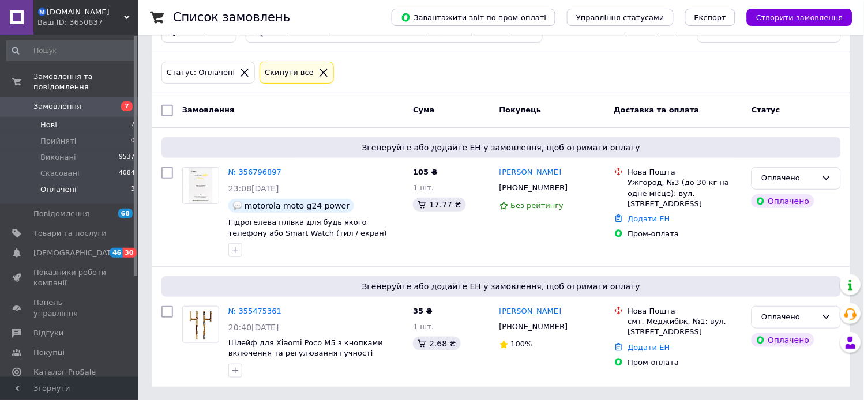
click at [48, 120] on span "Нові" at bounding box center [48, 125] width 17 height 10
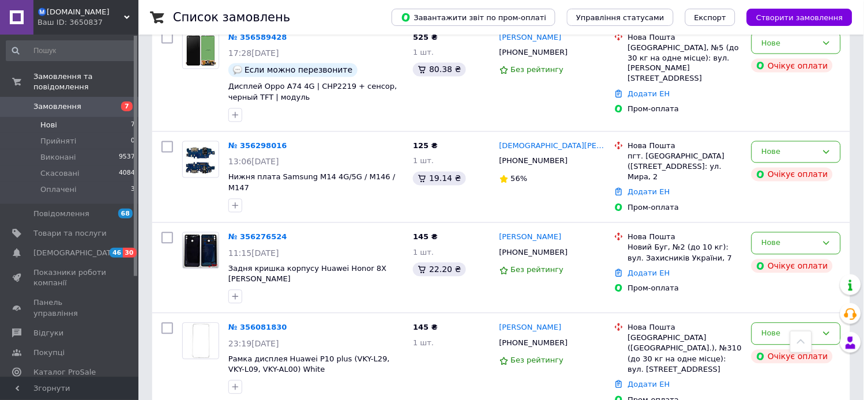
scroll to position [433, 0]
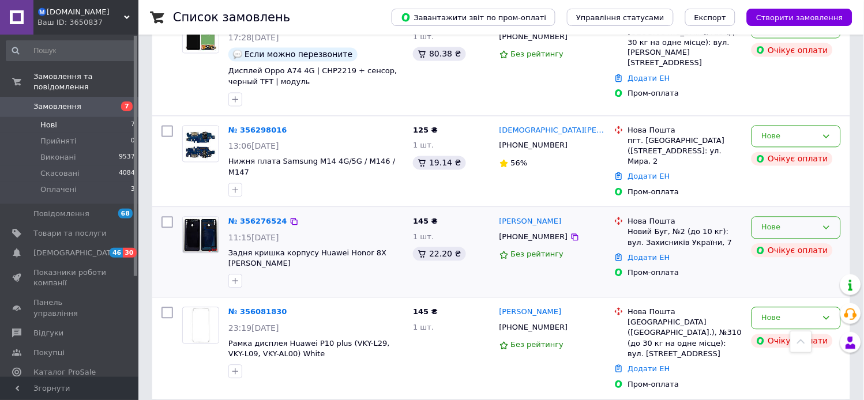
click at [832, 235] on div "Нове" at bounding box center [796, 228] width 89 height 22
click at [783, 299] on li "Скасовано" at bounding box center [796, 294] width 88 height 21
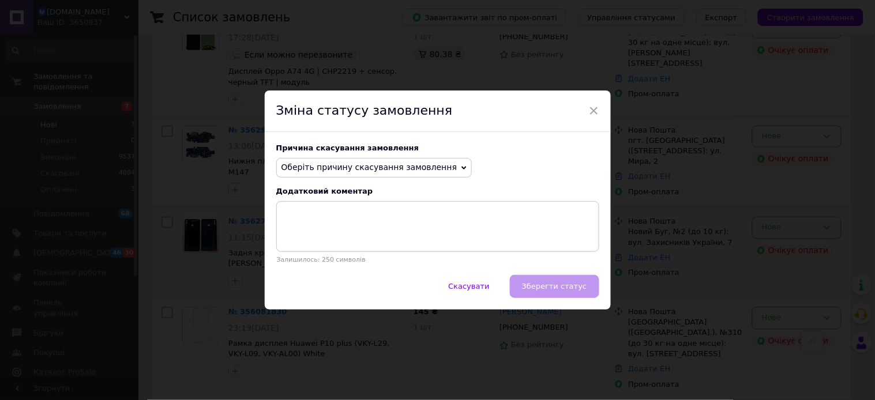
click at [321, 165] on span "Оберіть причину скасування замовлення" at bounding box center [369, 167] width 176 height 9
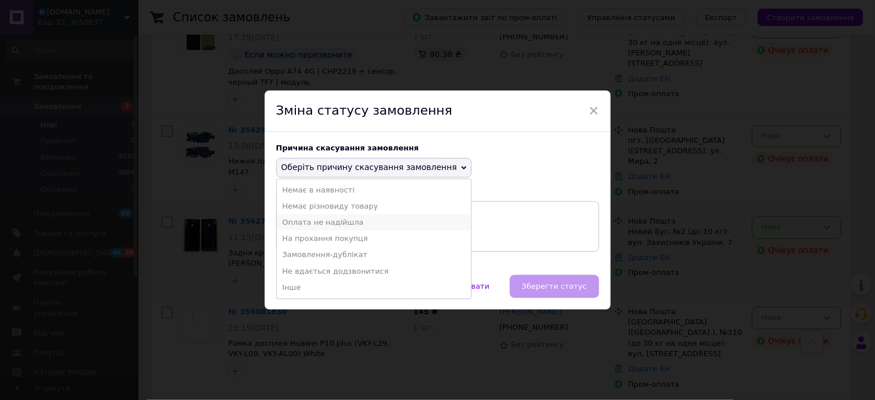
click at [310, 221] on li "Оплата не надійшла" at bounding box center [374, 223] width 195 height 16
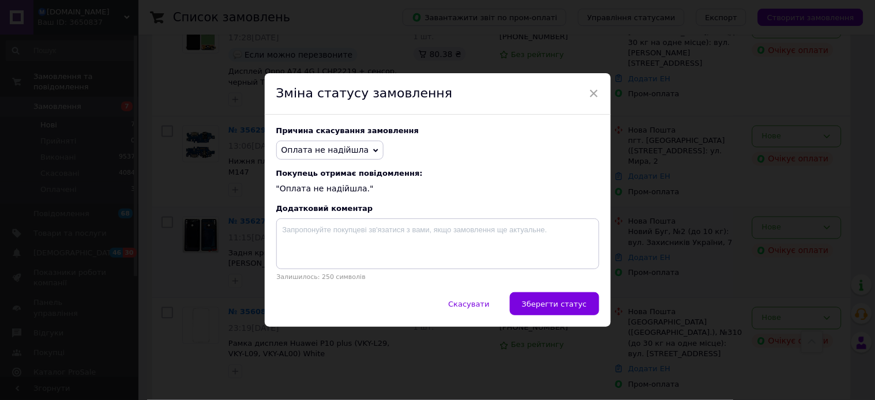
click at [566, 303] on span "Зберегти статус" at bounding box center [554, 304] width 65 height 9
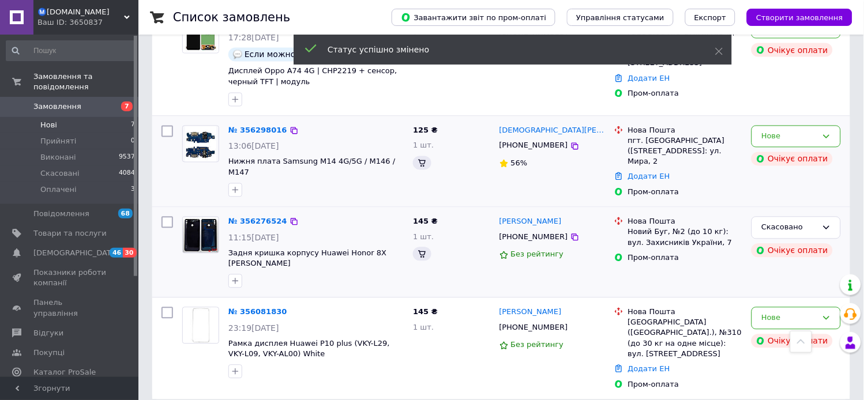
scroll to position [367, 0]
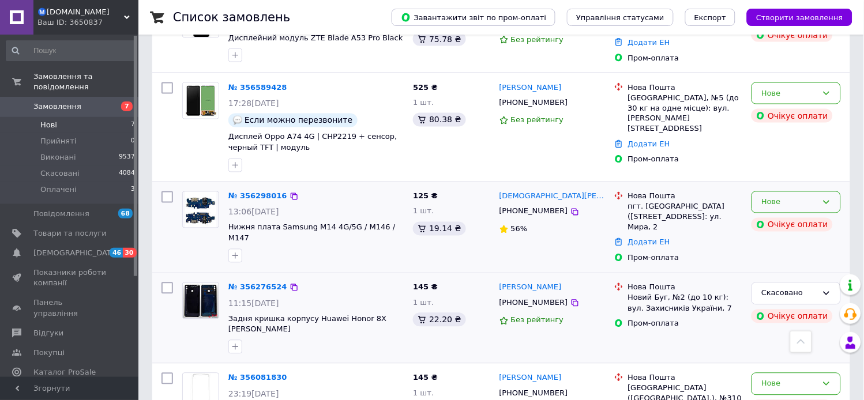
click at [832, 195] on div "Нове" at bounding box center [796, 202] width 89 height 22
click at [773, 260] on li "Скасовано" at bounding box center [796, 268] width 88 height 21
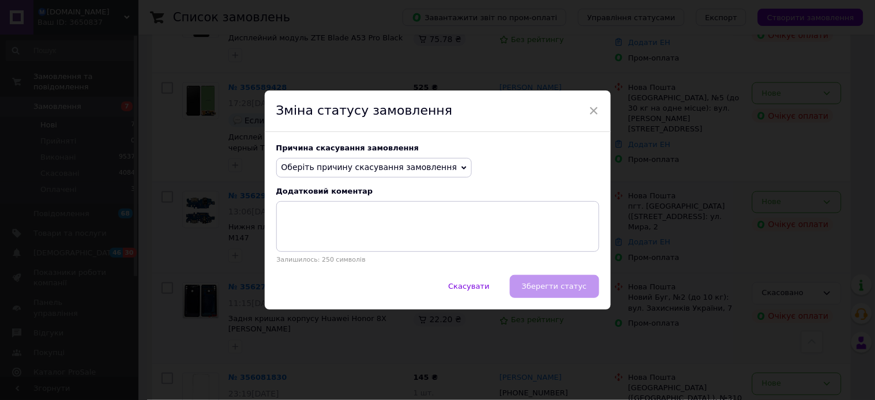
click at [320, 164] on span "Оберіть причину скасування замовлення" at bounding box center [369, 167] width 176 height 9
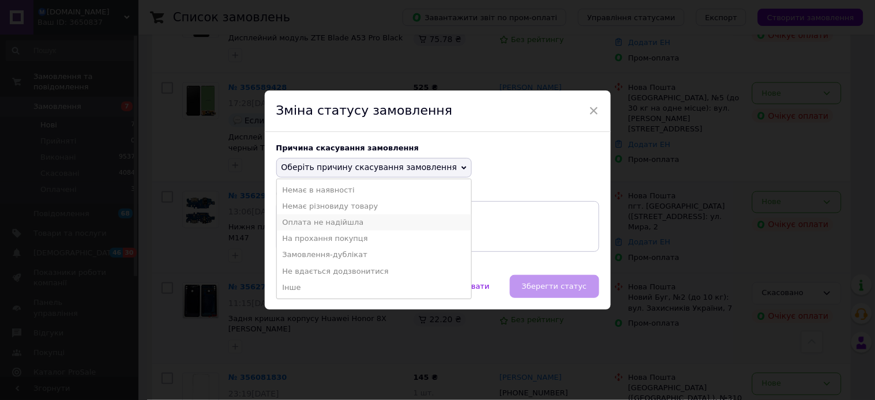
click at [305, 220] on li "Оплата не надійшла" at bounding box center [374, 223] width 195 height 16
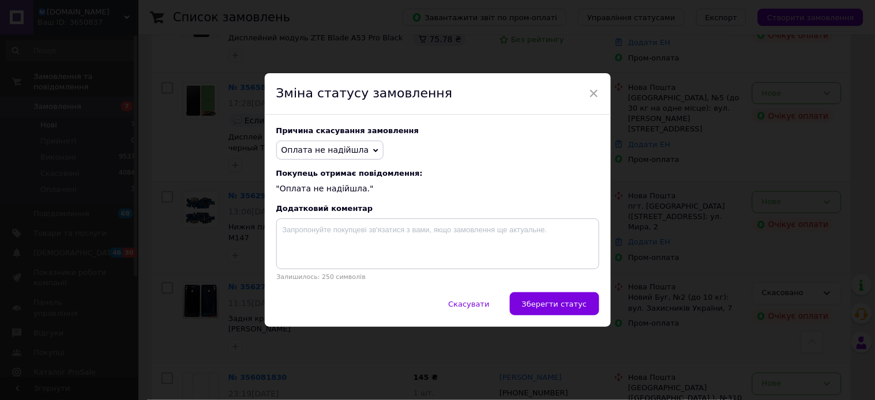
click at [557, 303] on span "Зберегти статус" at bounding box center [554, 304] width 65 height 9
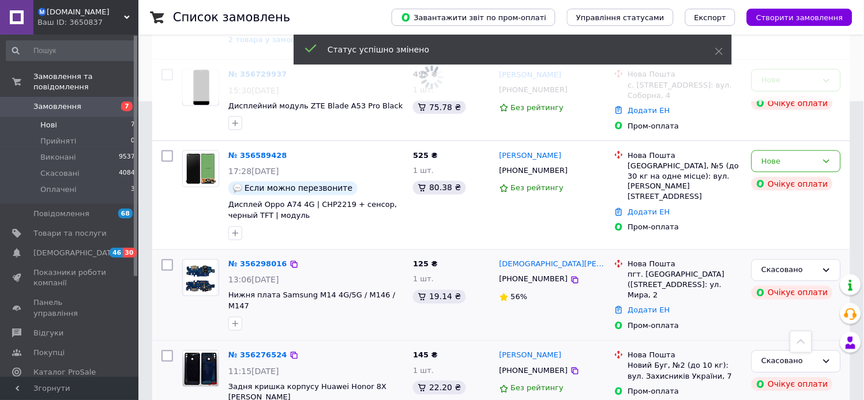
scroll to position [239, 0]
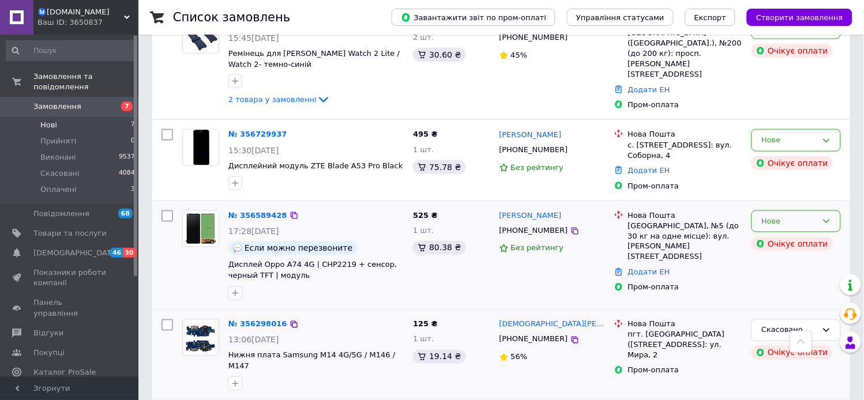
click at [824, 217] on icon at bounding box center [826, 221] width 9 height 9
click at [782, 280] on li "Скасовано" at bounding box center [796, 287] width 88 height 21
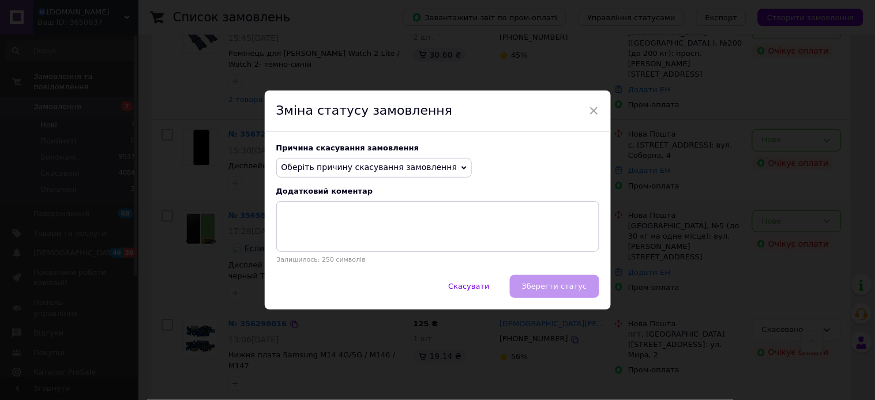
click at [318, 164] on span "Оберіть причину скасування замовлення" at bounding box center [369, 167] width 176 height 9
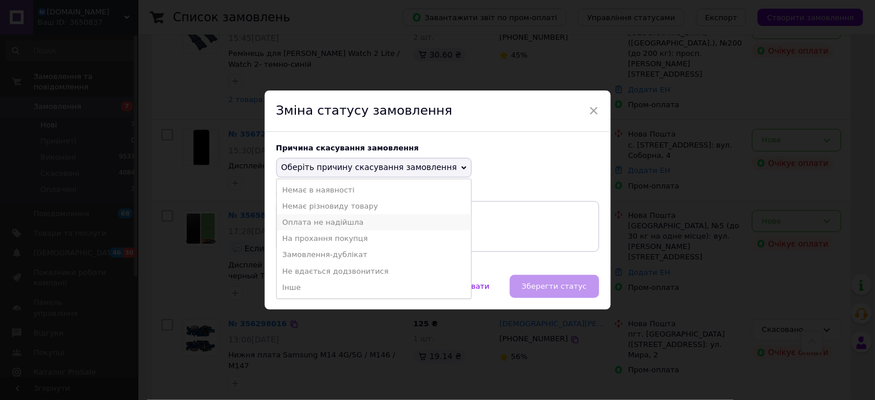
click at [307, 221] on li "Оплата не надійшла" at bounding box center [374, 223] width 195 height 16
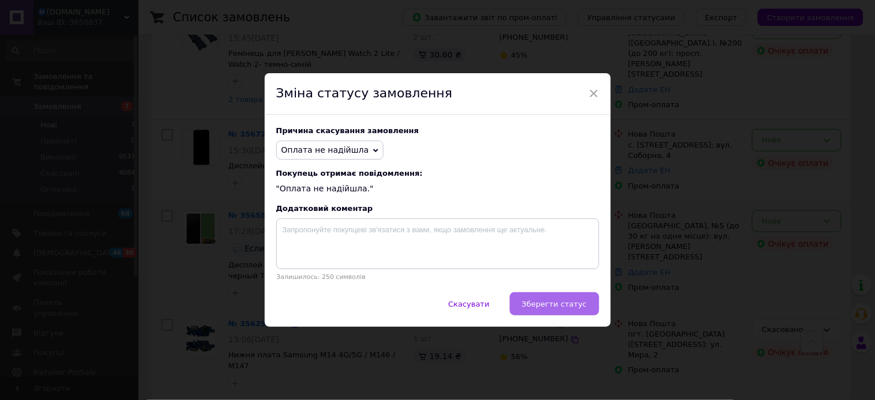
click at [558, 307] on span "Зберегти статус" at bounding box center [554, 304] width 65 height 9
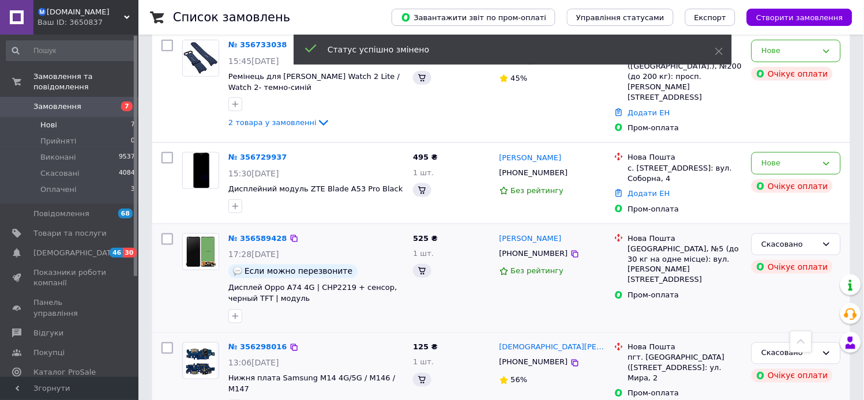
scroll to position [175, 0]
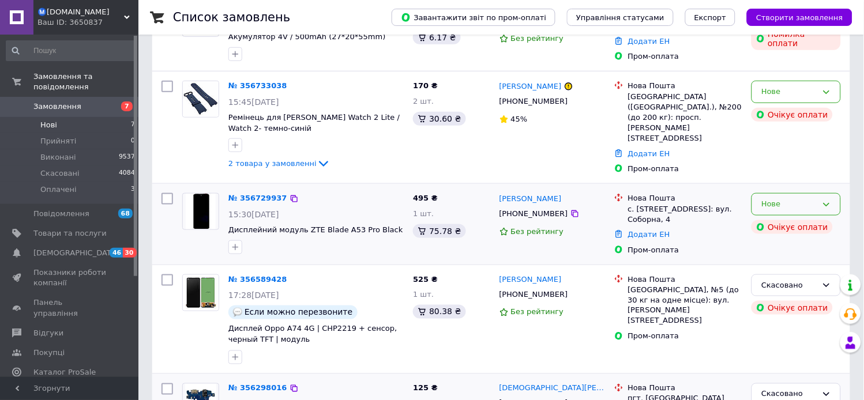
click at [828, 202] on icon at bounding box center [826, 204] width 9 height 9
click at [776, 264] on li "Скасовано" at bounding box center [796, 270] width 88 height 21
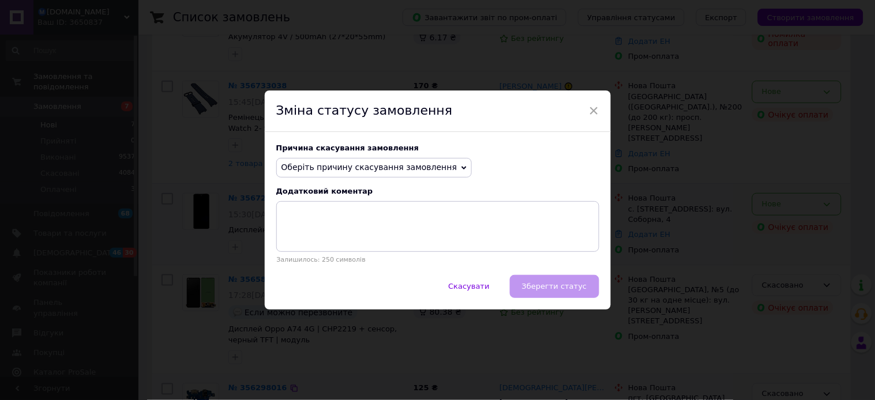
click at [375, 163] on span "Оберіть причину скасування замовлення" at bounding box center [369, 167] width 176 height 9
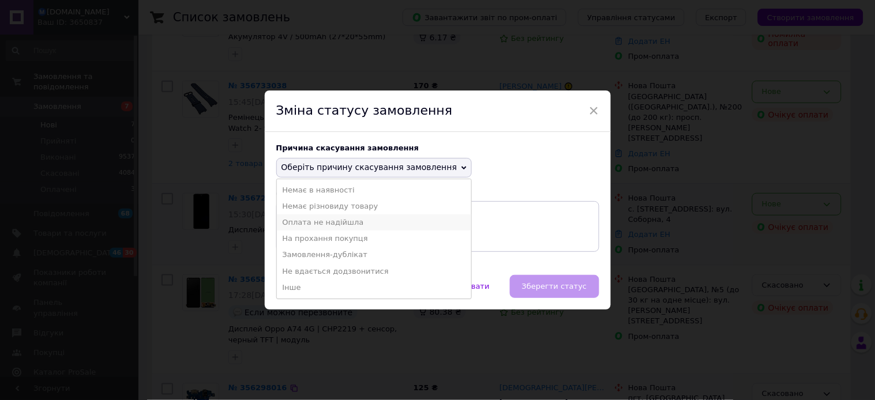
click at [317, 221] on li "Оплата не надійшла" at bounding box center [374, 223] width 195 height 16
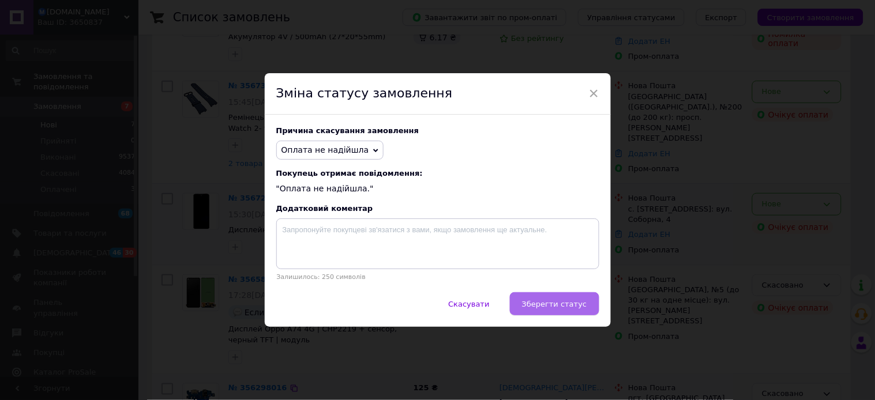
click at [564, 302] on span "Зберегти статус" at bounding box center [554, 304] width 65 height 9
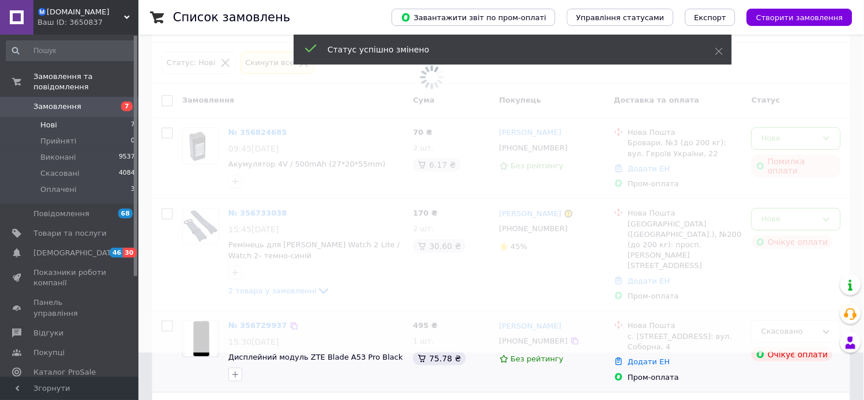
scroll to position [47, 0]
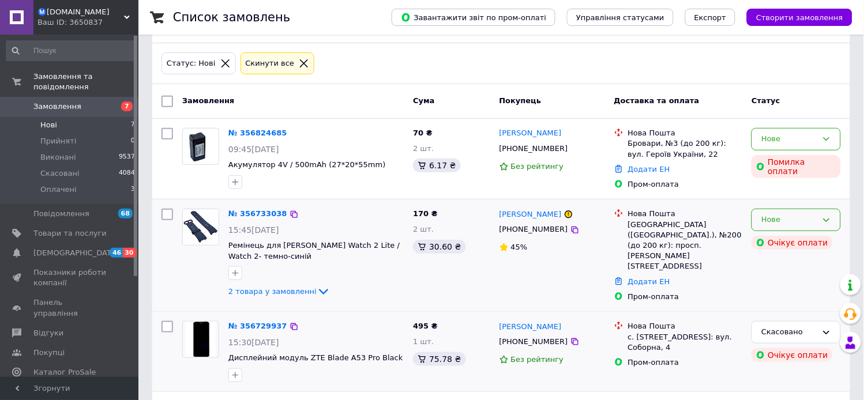
click at [817, 218] on div "Нове" at bounding box center [789, 220] width 56 height 12
click at [773, 284] on li "Скасовано" at bounding box center [796, 286] width 88 height 21
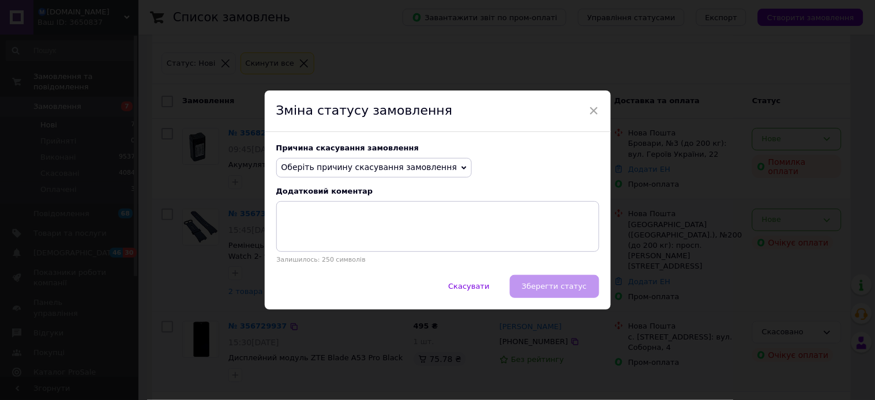
click at [329, 165] on span "Оберіть причину скасування замовлення" at bounding box center [369, 167] width 176 height 9
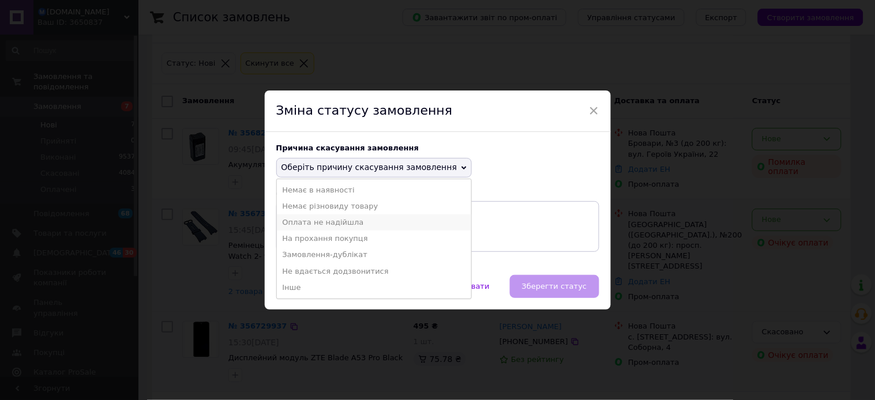
click at [299, 217] on li "Оплата не надійшла" at bounding box center [374, 223] width 195 height 16
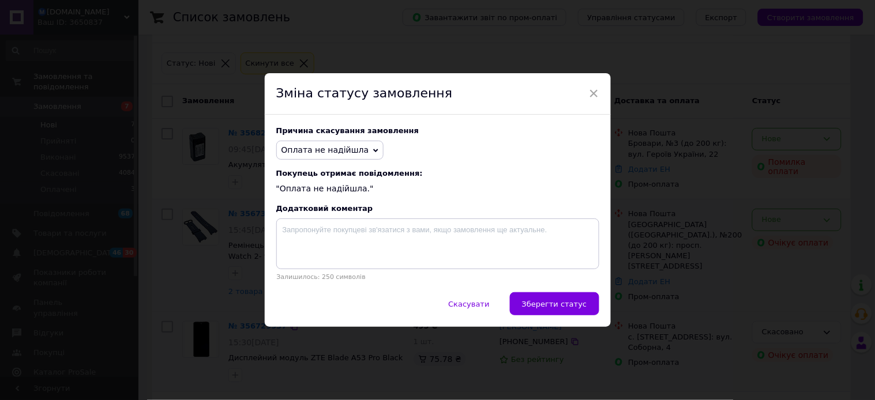
drag, startPoint x: 557, startPoint y: 304, endPoint x: 563, endPoint y: 302, distance: 6.0
click at [558, 304] on span "Зберегти статус" at bounding box center [554, 304] width 65 height 9
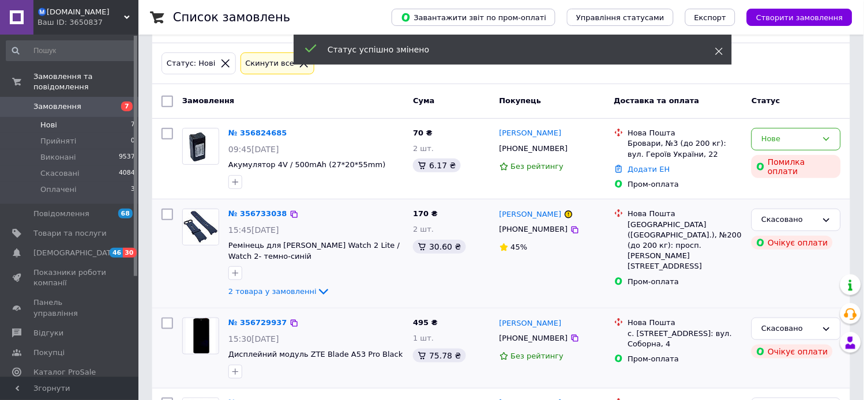
click at [719, 48] on icon at bounding box center [719, 51] width 8 height 8
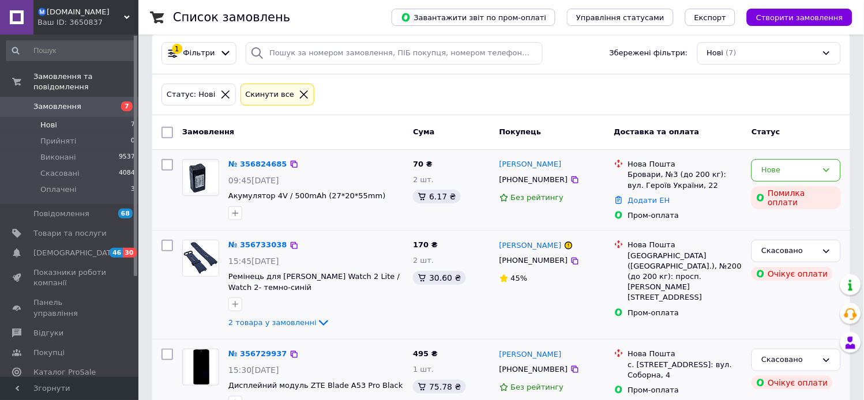
scroll to position [0, 0]
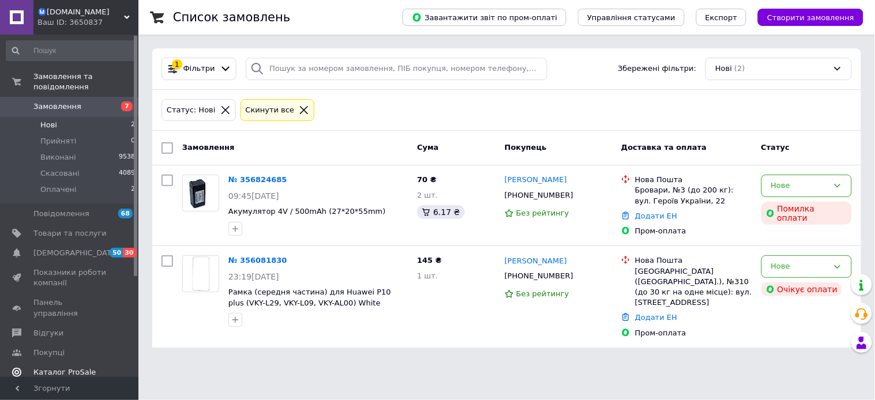
click at [51, 367] on span "Каталог ProSale" at bounding box center [64, 372] width 62 height 10
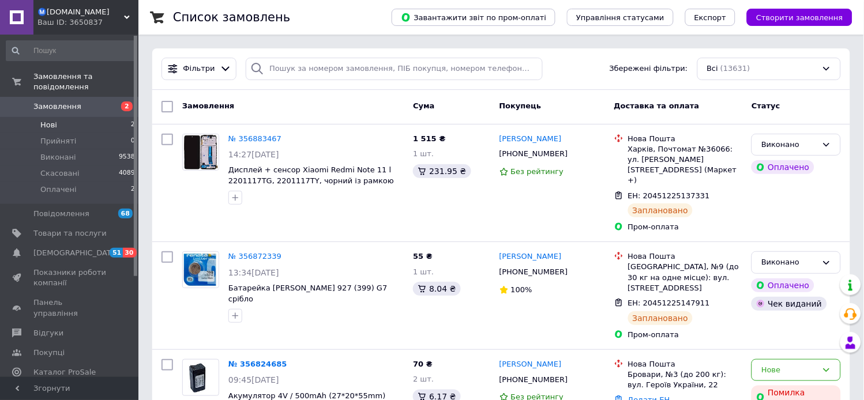
click at [49, 120] on span "Нові" at bounding box center [48, 125] width 17 height 10
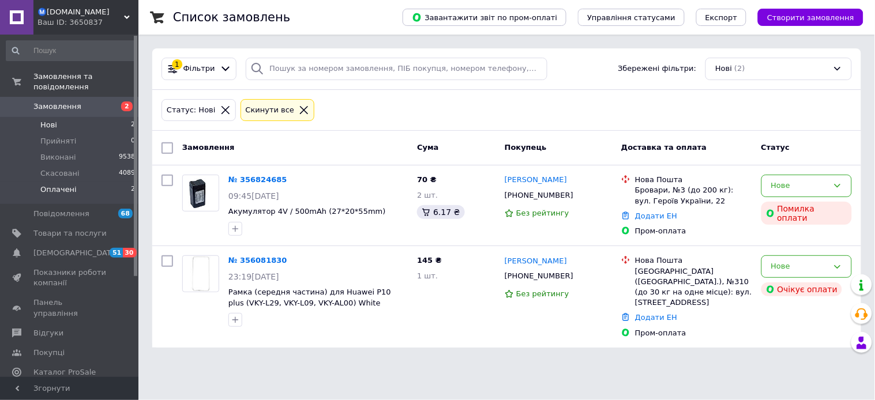
click at [59, 185] on span "Оплачені" at bounding box center [58, 190] width 36 height 10
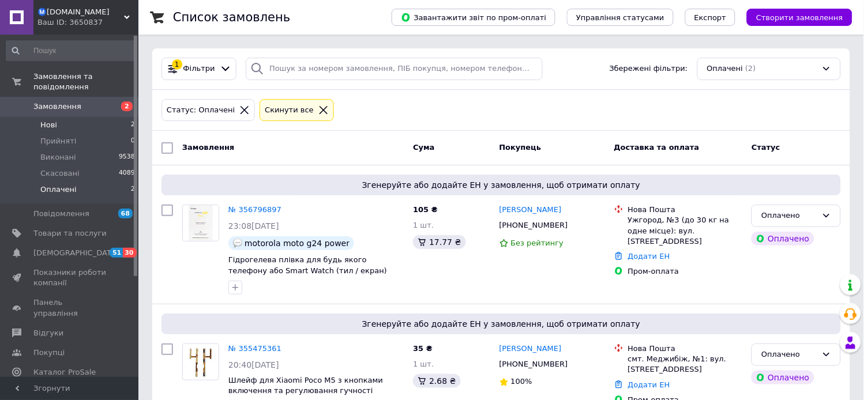
click at [54, 120] on span "Нові" at bounding box center [48, 125] width 17 height 10
